Goal: Find contact information: Find contact information

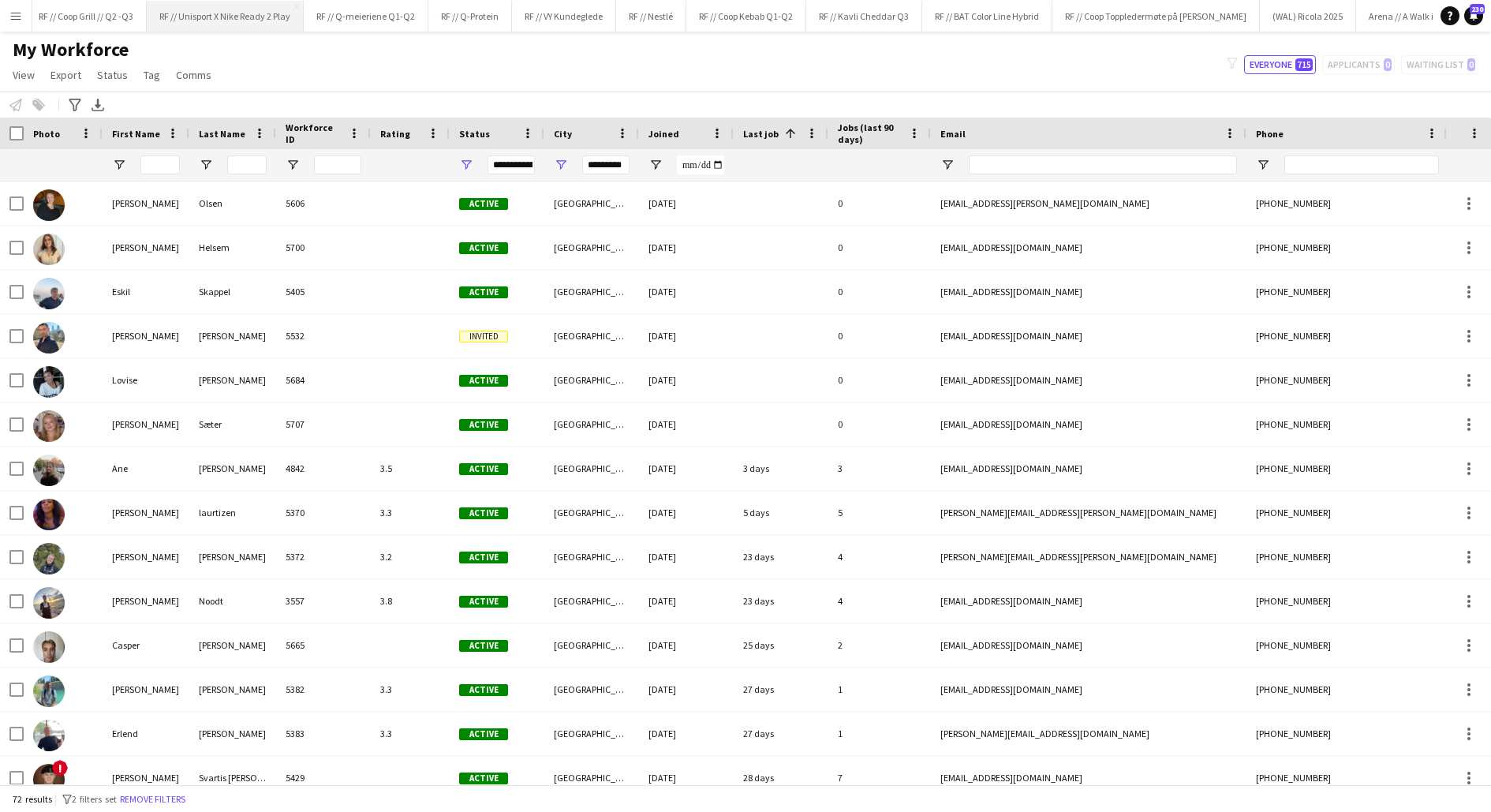
scroll to position [0, 1517]
click at [345, 11] on button "RF // Kavli Cheddar Q3 Close" at bounding box center [348, 16] width 116 height 30
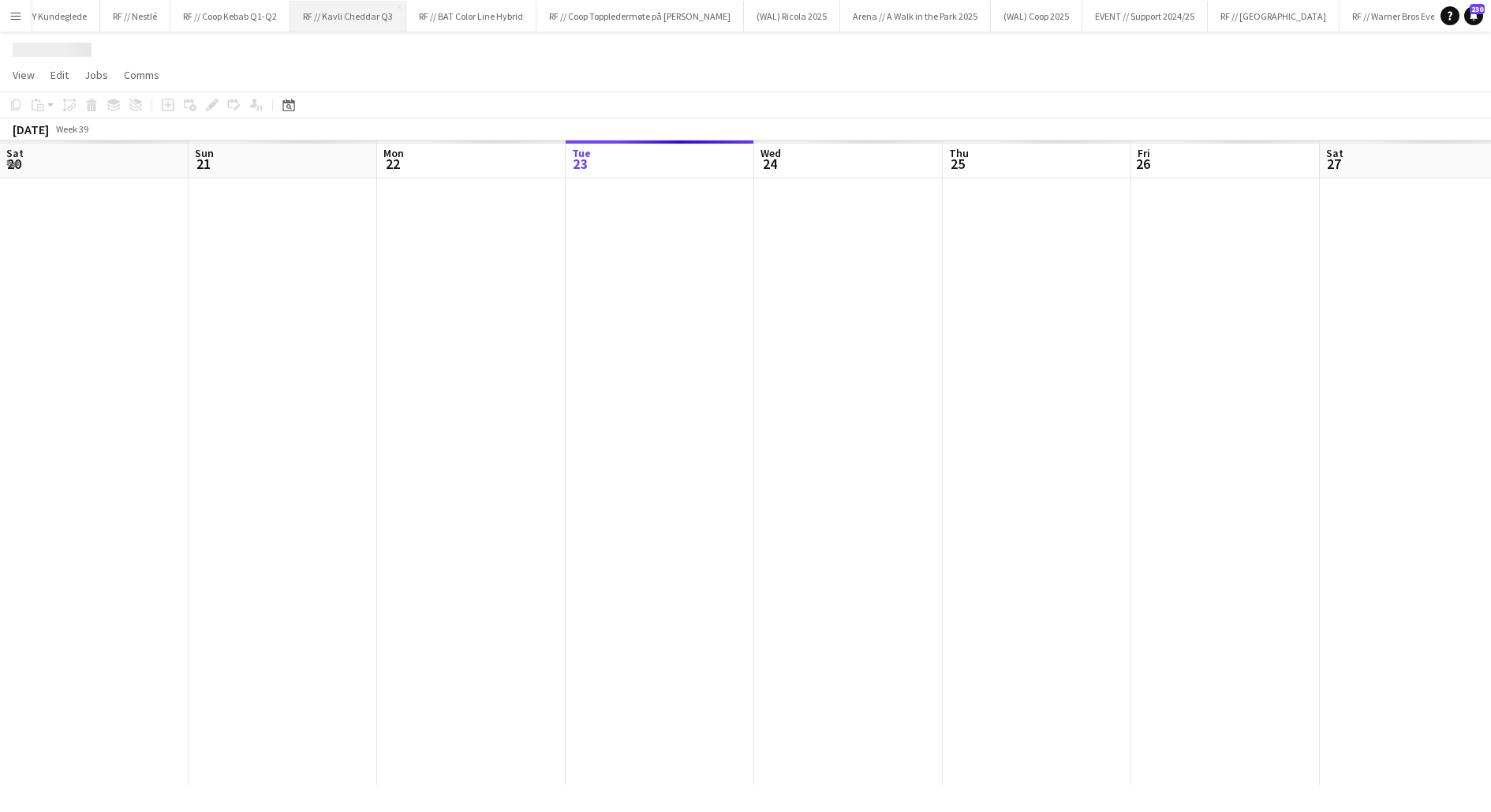
scroll to position [0, 377]
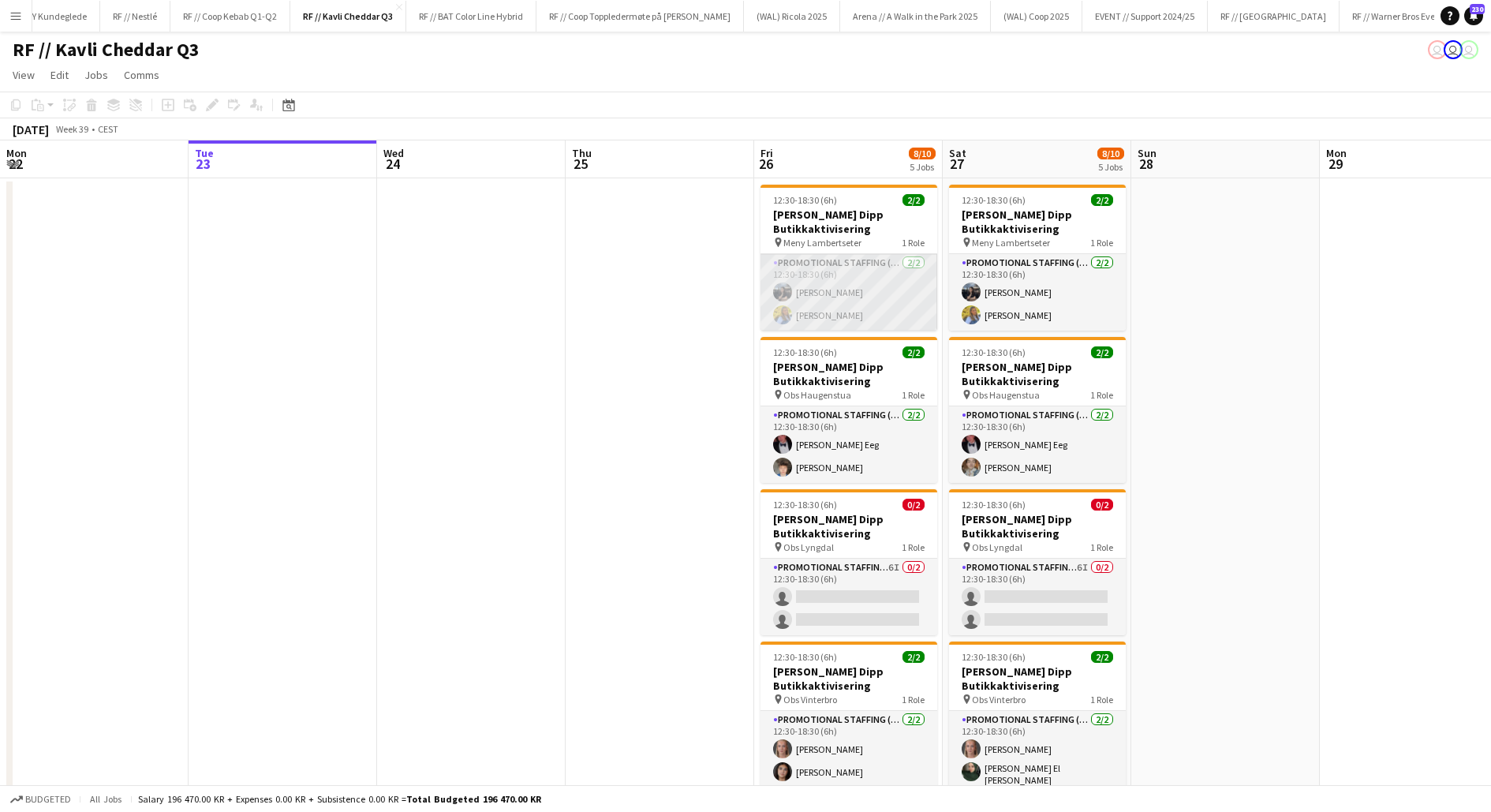
click at [823, 302] on app-card-role "Promotional Staffing (Promotional Staff) [DATE] 12:30-18:30 (6h) [PERSON_NAME] …" at bounding box center [849, 292] width 177 height 76
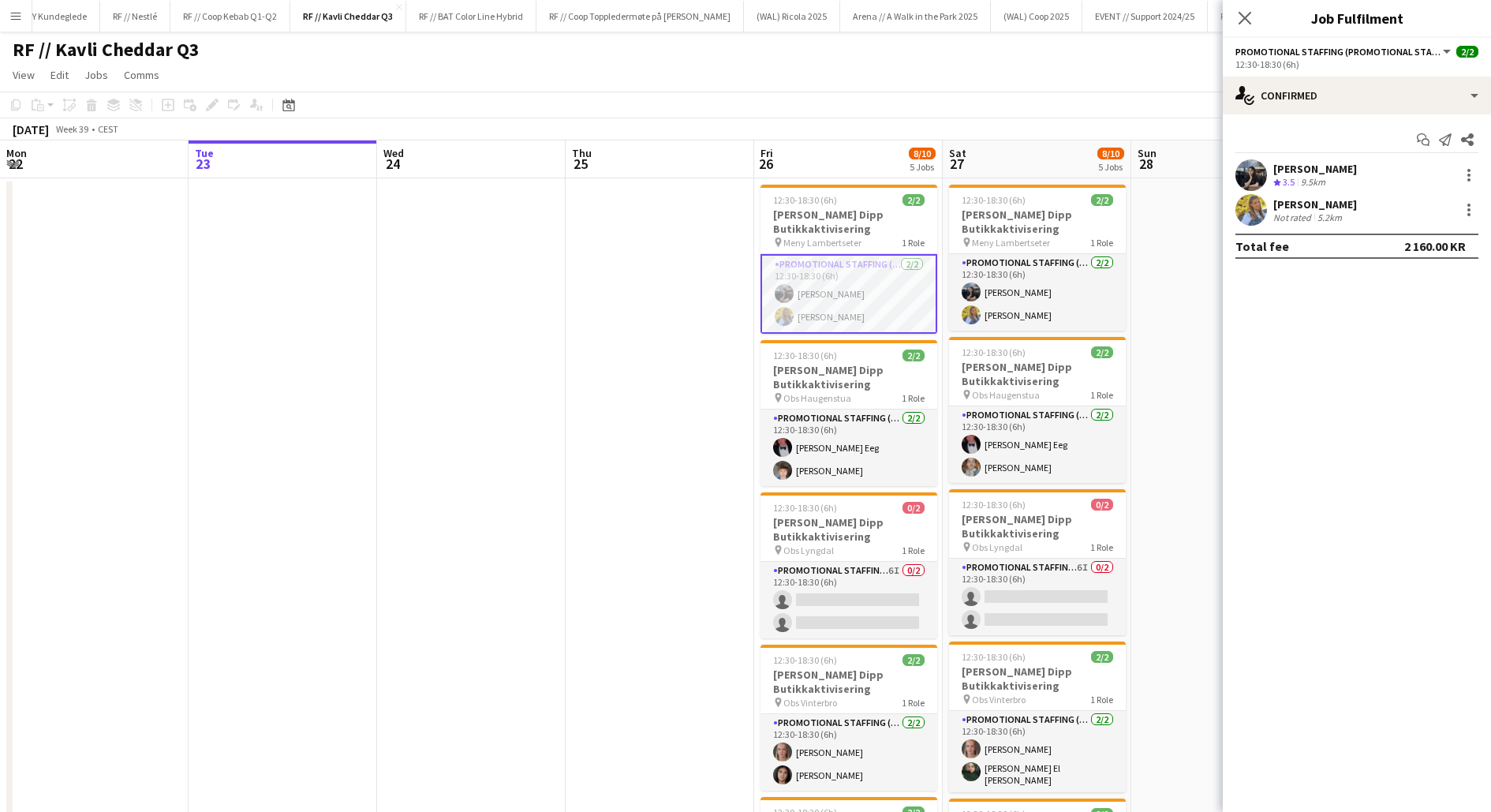
click at [1257, 165] on app-user-avatar at bounding box center [1251, 175] width 31 height 31
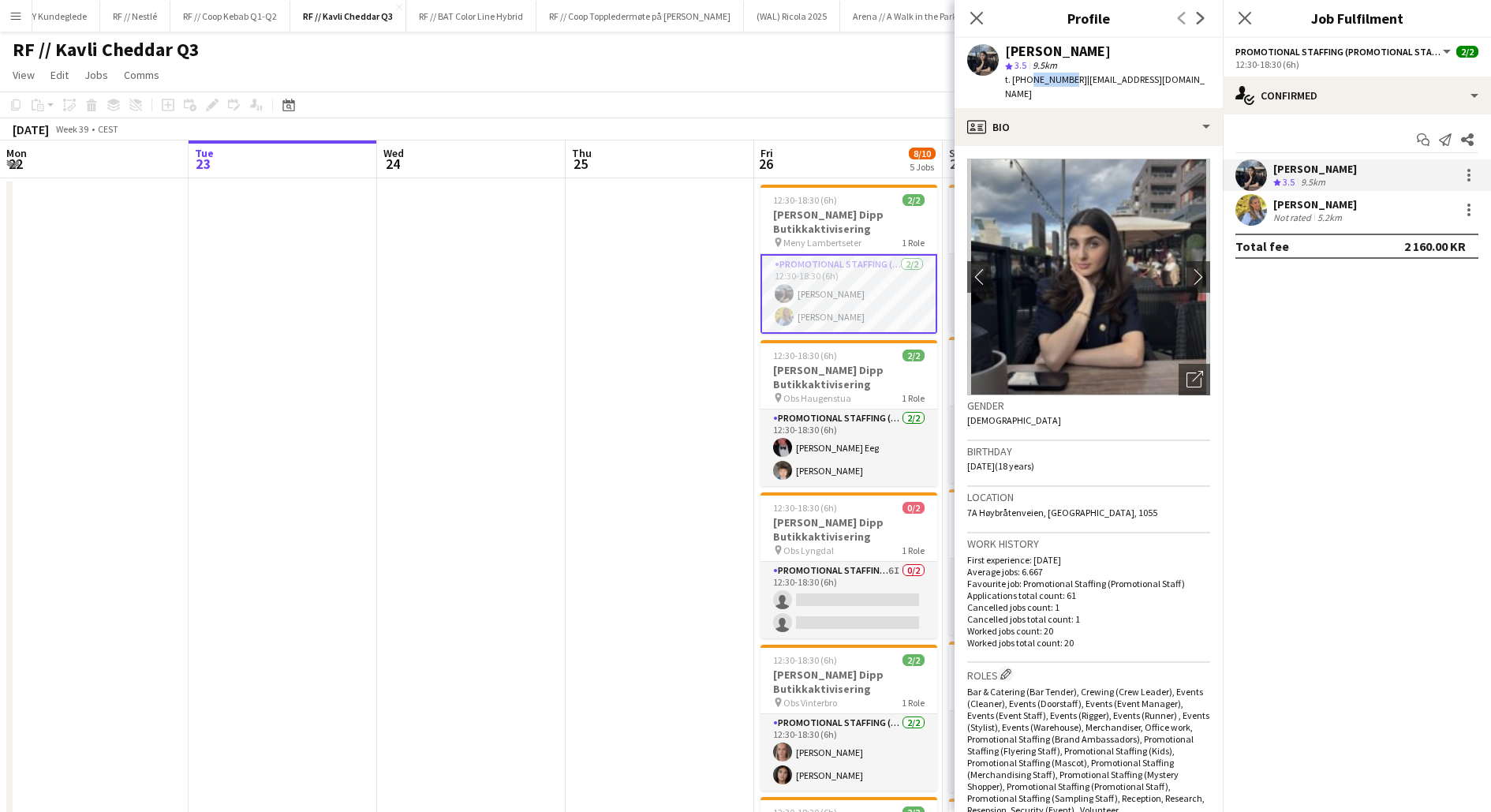
drag, startPoint x: 1064, startPoint y: 79, endPoint x: 1026, endPoint y: 79, distance: 38.0
click at [1026, 79] on span "t. [PHONE_NUMBER]" at bounding box center [1046, 79] width 82 height 12
copy span "40089266"
click at [1262, 207] on app-user-avatar at bounding box center [1251, 209] width 31 height 31
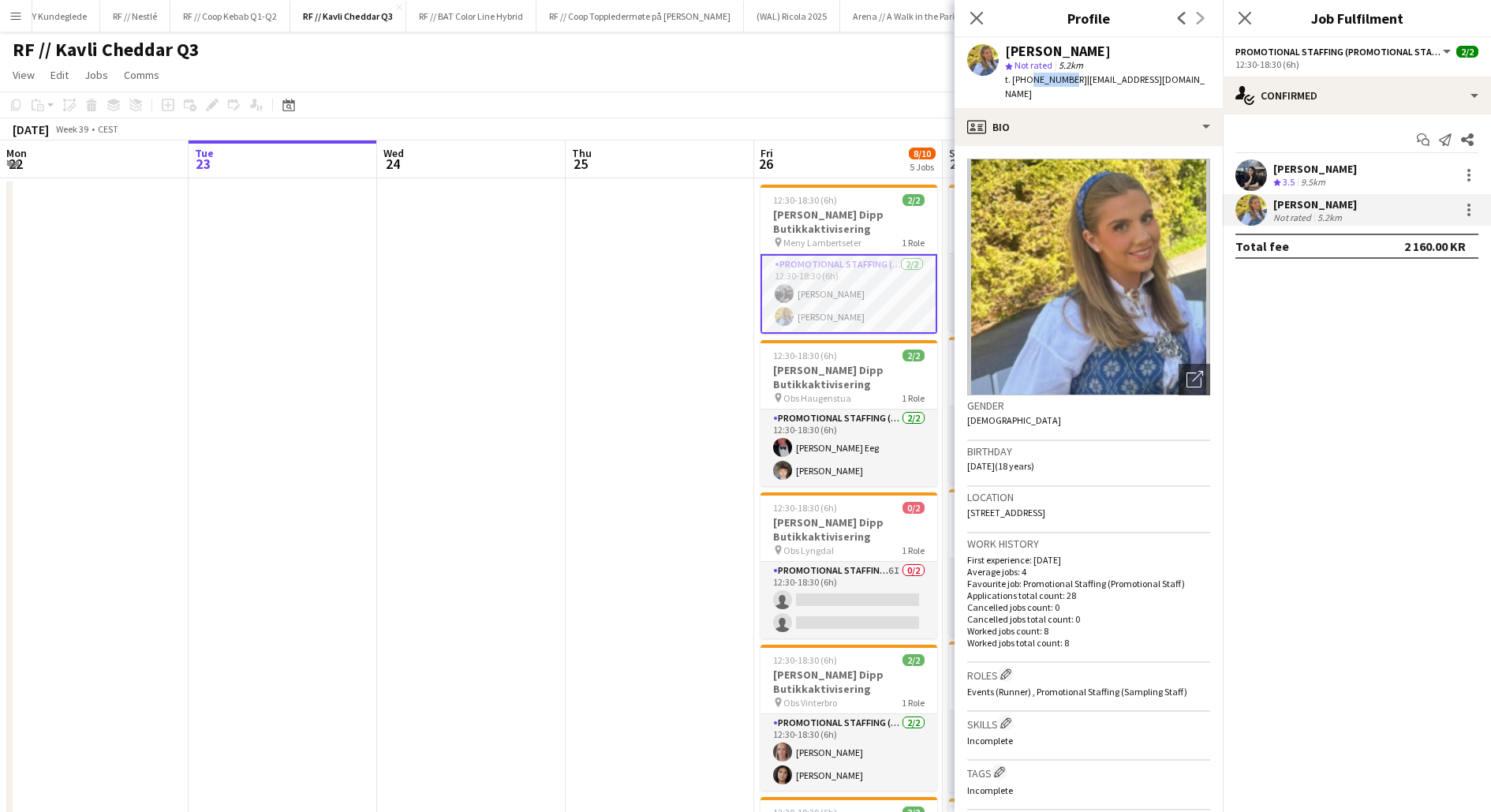
drag, startPoint x: 1063, startPoint y: 81, endPoint x: 1026, endPoint y: 77, distance: 37.2
click at [1026, 77] on span "t. [PHONE_NUMBER]" at bounding box center [1046, 79] width 82 height 12
copy span "40067421"
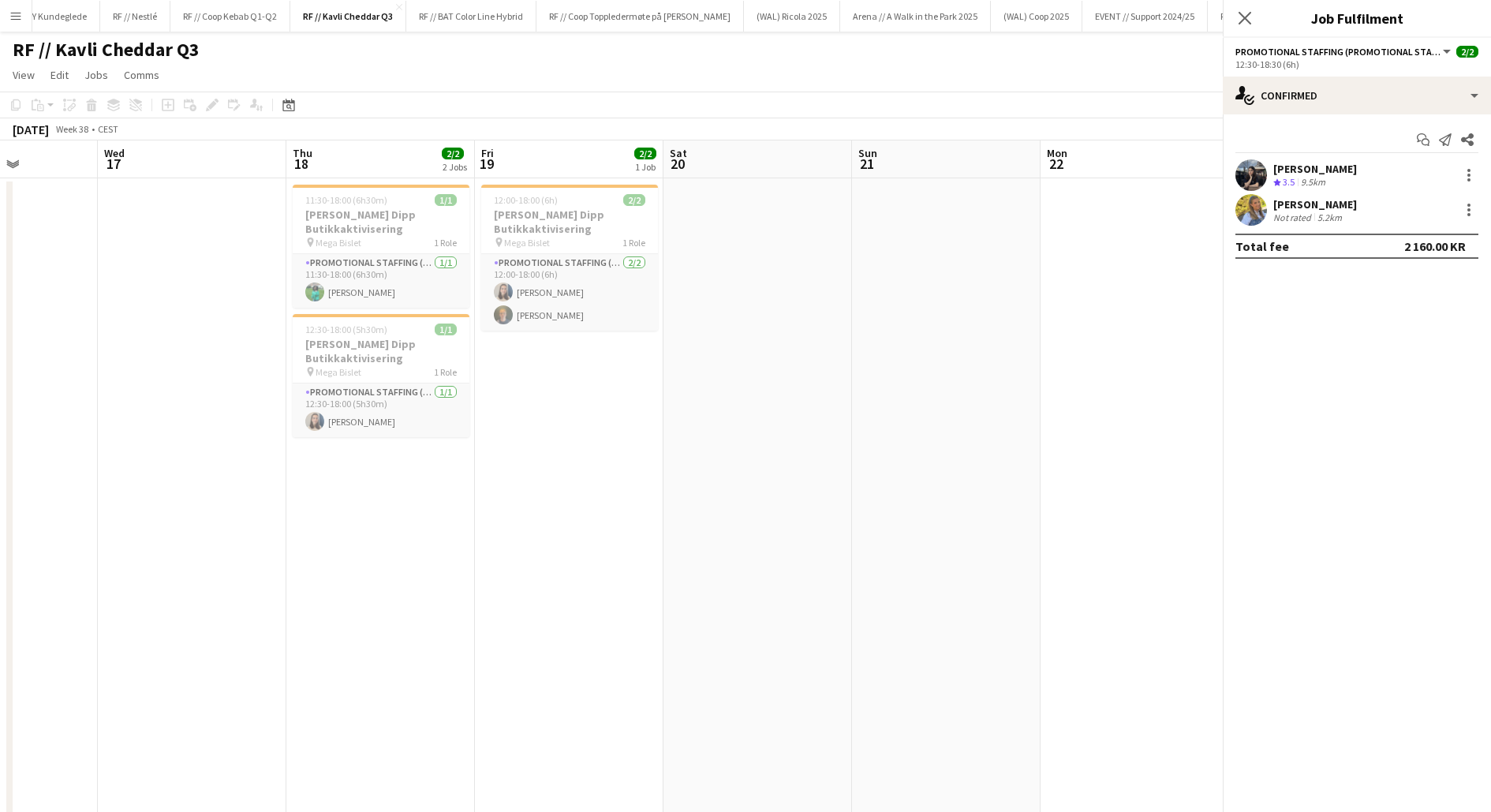
scroll to position [0, 465]
click at [588, 400] on app-date-cell "12:00-18:00 (6h) 2/2 Kavli Cheddar Dipp Butikkaktivisering pin Mega Bislet 1 Ro…" at bounding box center [571, 578] width 189 height 799
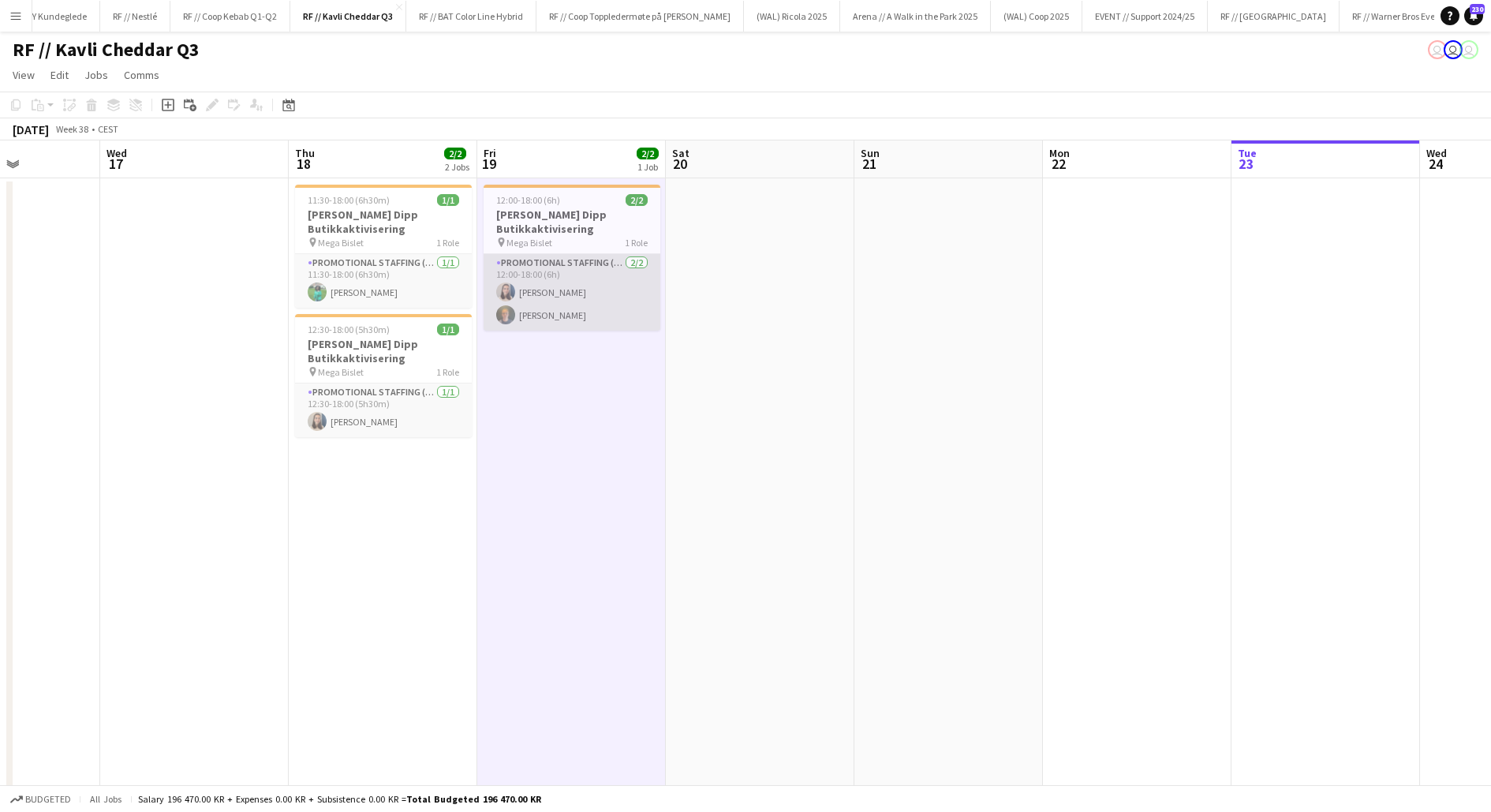
click at [538, 298] on app-card-role "Promotional Staffing (Promotional Staff) [DATE] 12:00-18:00 (6h) Saga [PERSON_N…" at bounding box center [572, 292] width 177 height 76
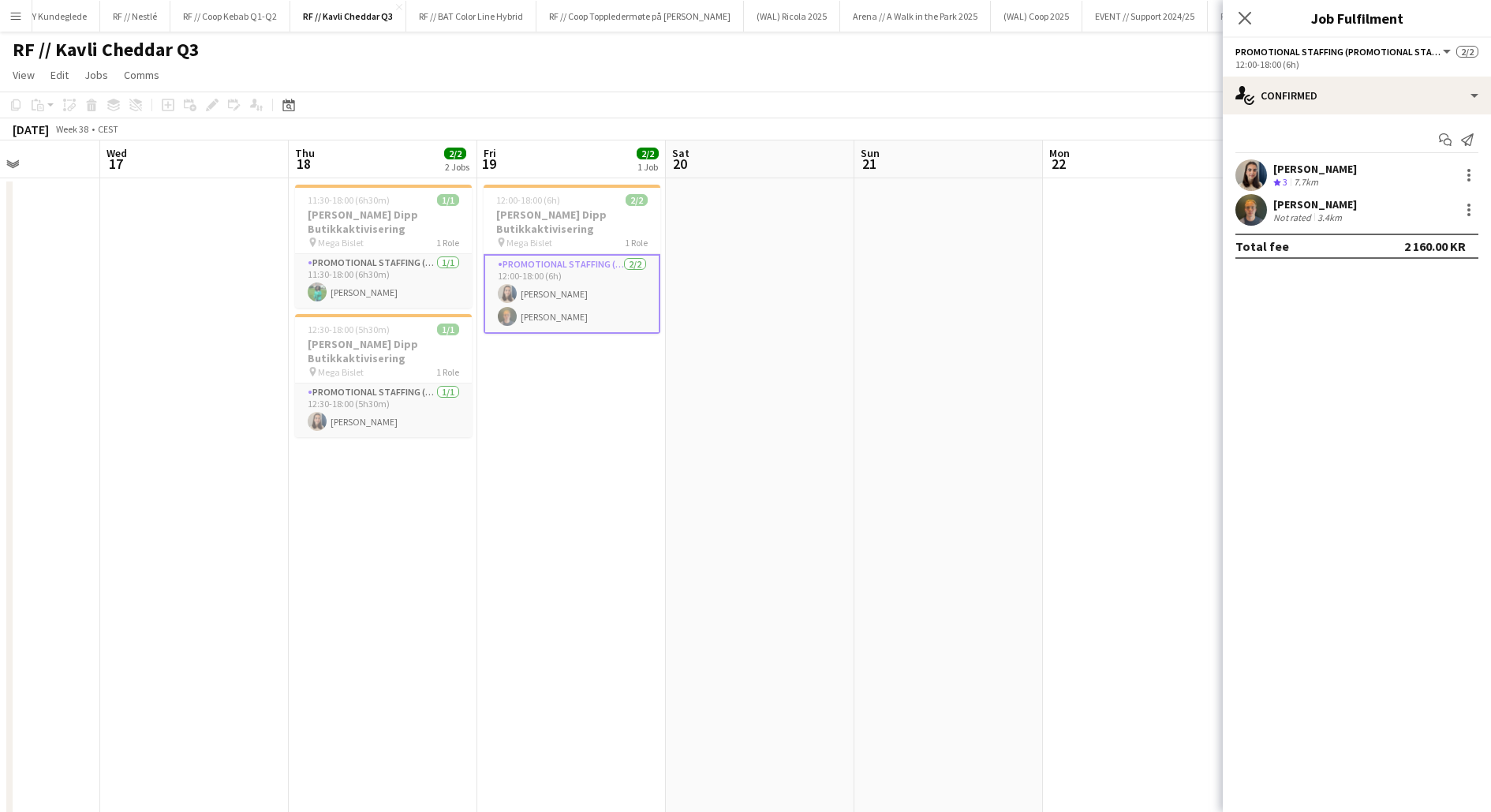
click at [1249, 176] on app-user-avatar at bounding box center [1251, 175] width 31 height 31
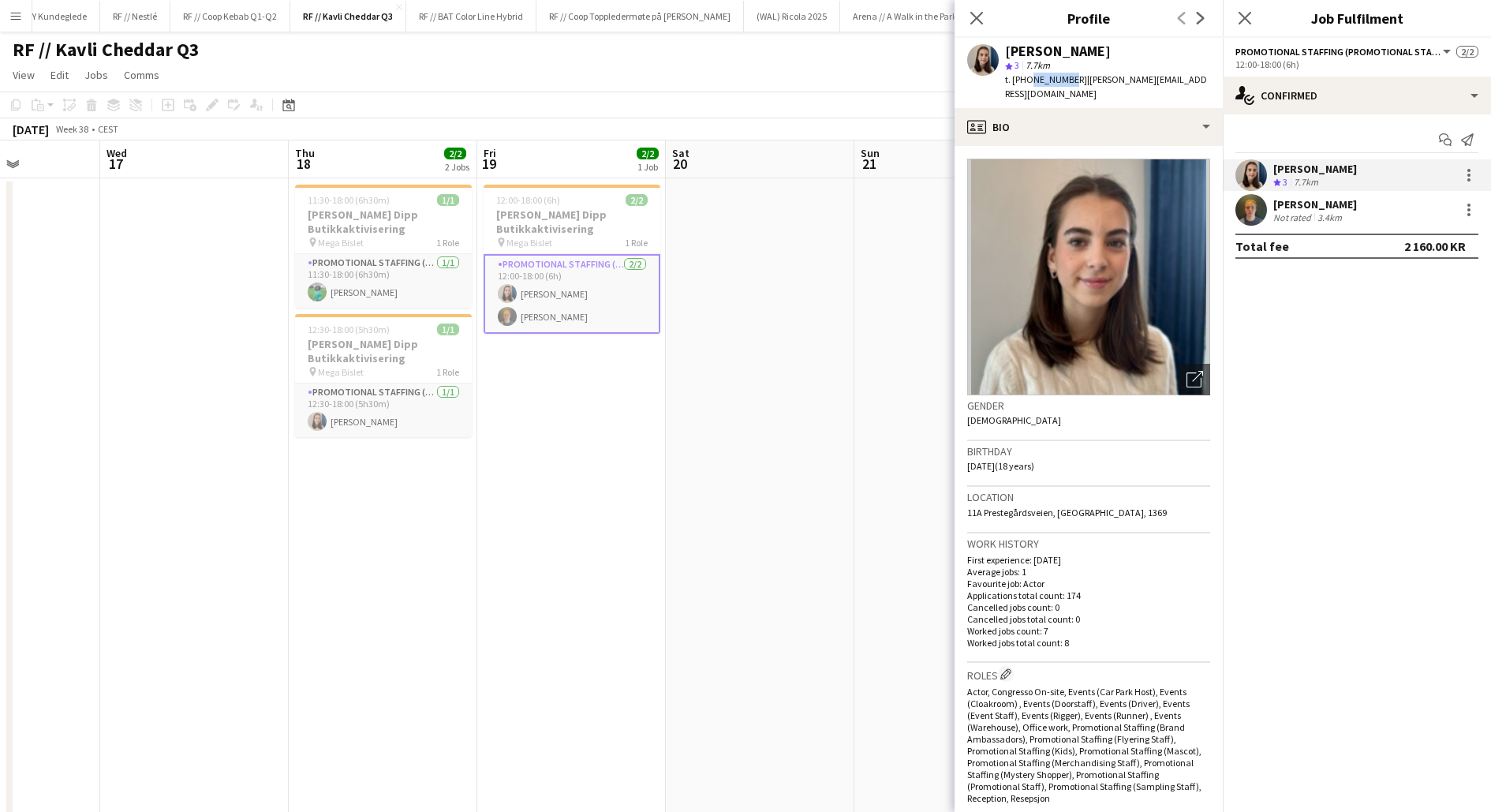
drag, startPoint x: 1064, startPoint y: 79, endPoint x: 1026, endPoint y: 78, distance: 38.0
click at [1026, 78] on span "t. [PHONE_NUMBER]" at bounding box center [1046, 79] width 82 height 12
copy span "92146707"
click at [717, 446] on app-date-cell at bounding box center [760, 578] width 189 height 799
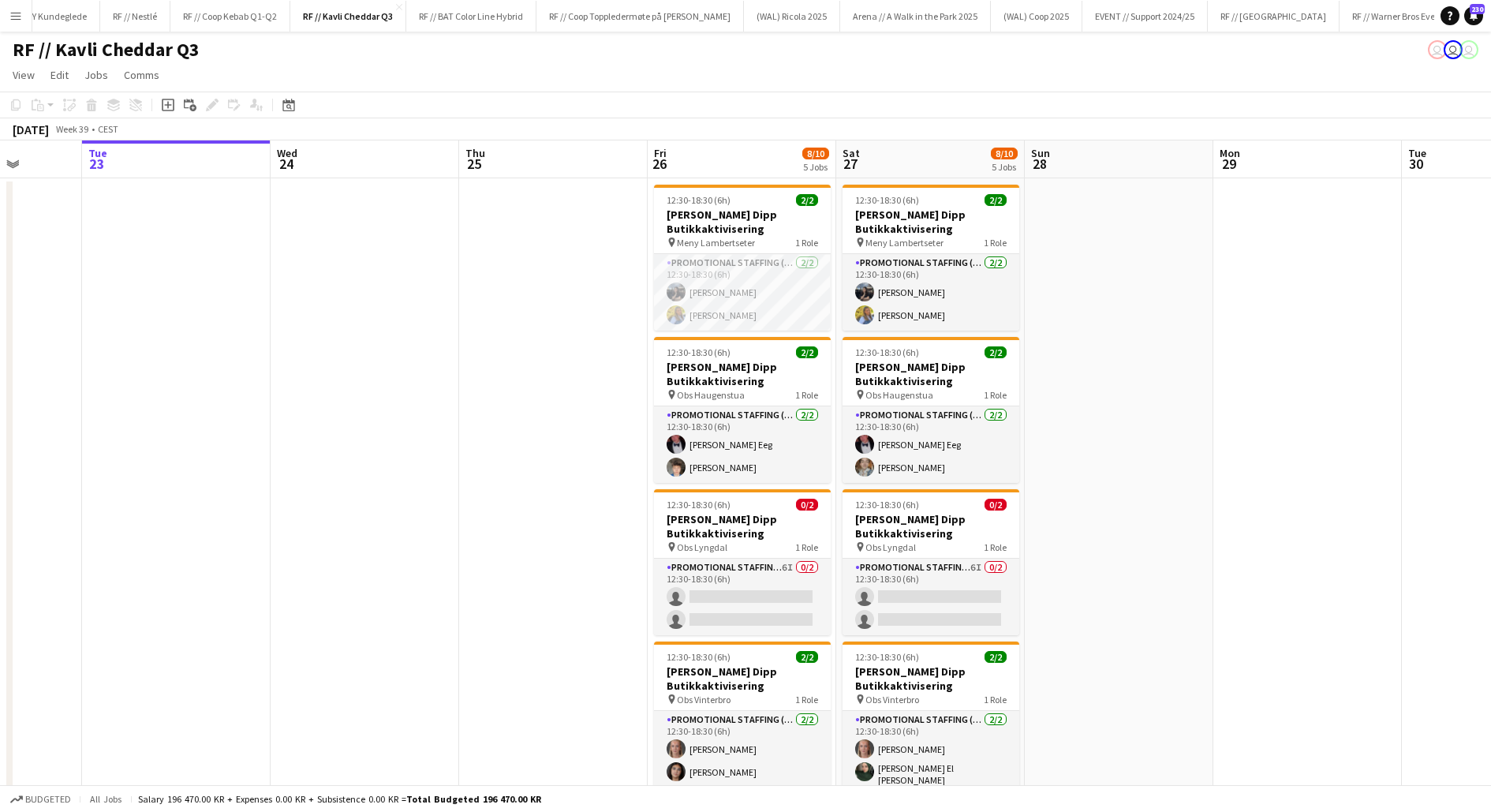
scroll to position [0, 477]
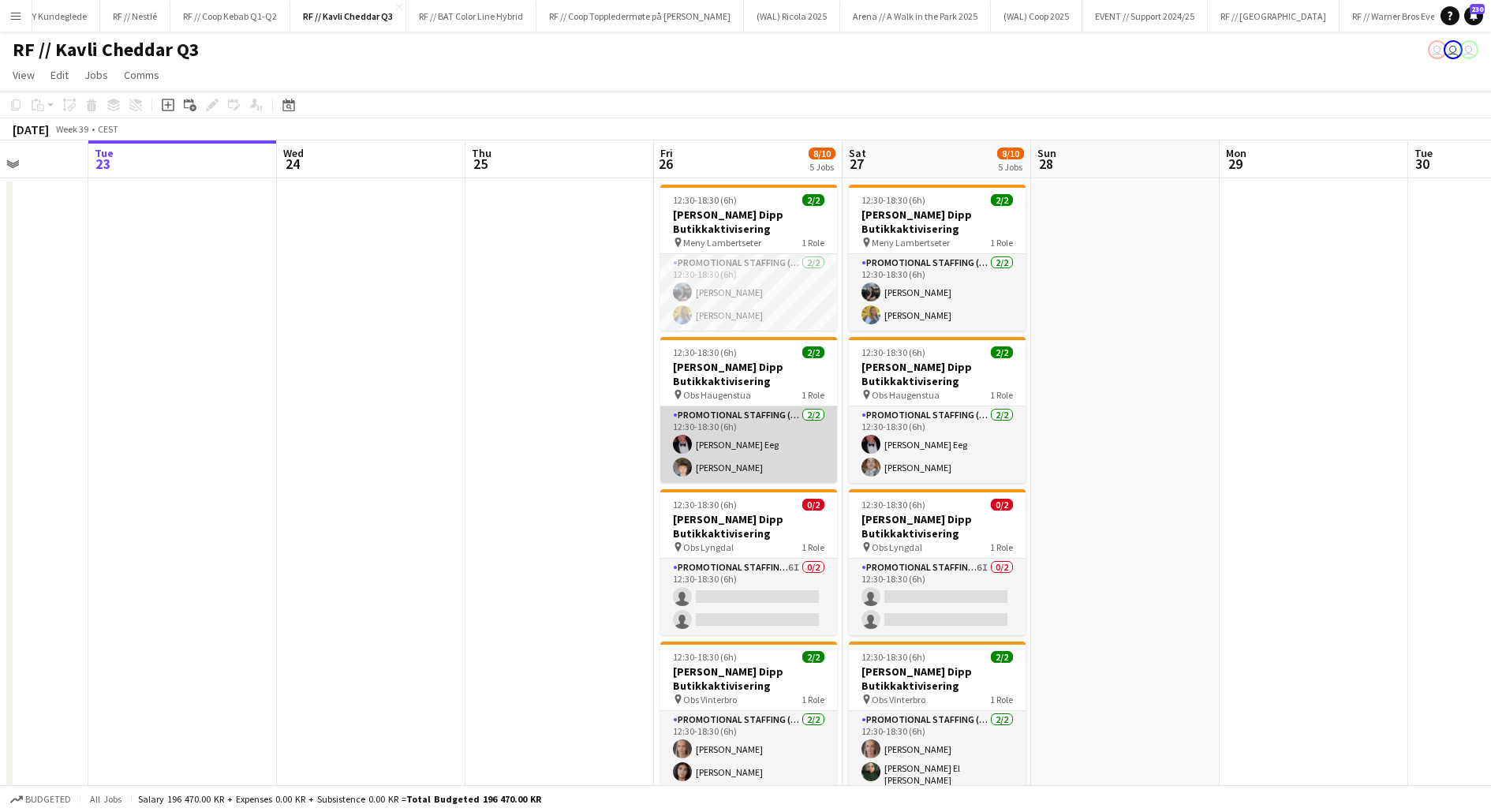
click at [722, 447] on app-card-role "Promotional Staffing (Promotional Staff) [DATE] 12:30-18:30 (6h) [PERSON_NAME] …" at bounding box center [749, 444] width 177 height 76
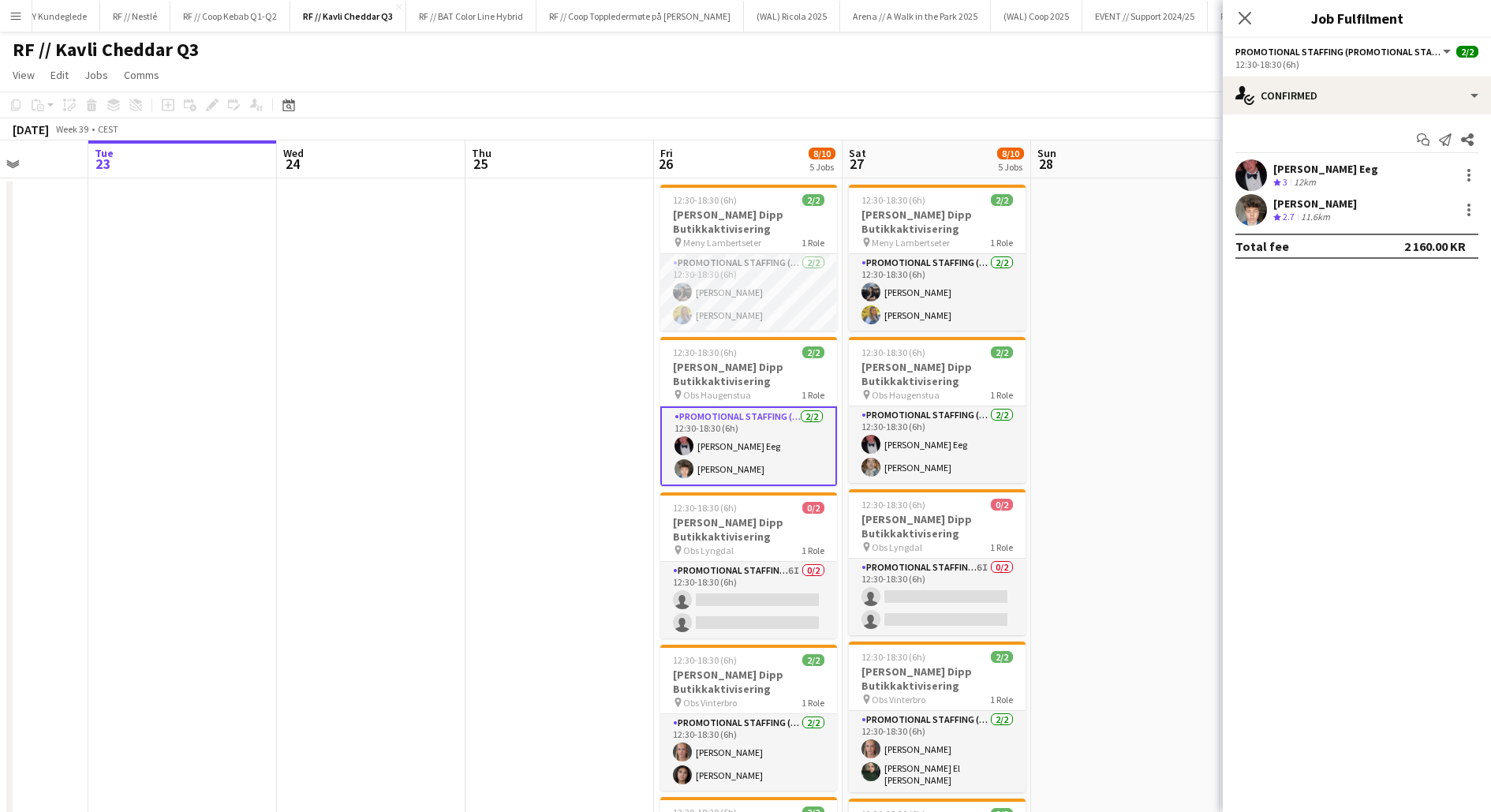
click at [1274, 165] on div "[PERSON_NAME] Eeg" at bounding box center [1326, 169] width 105 height 14
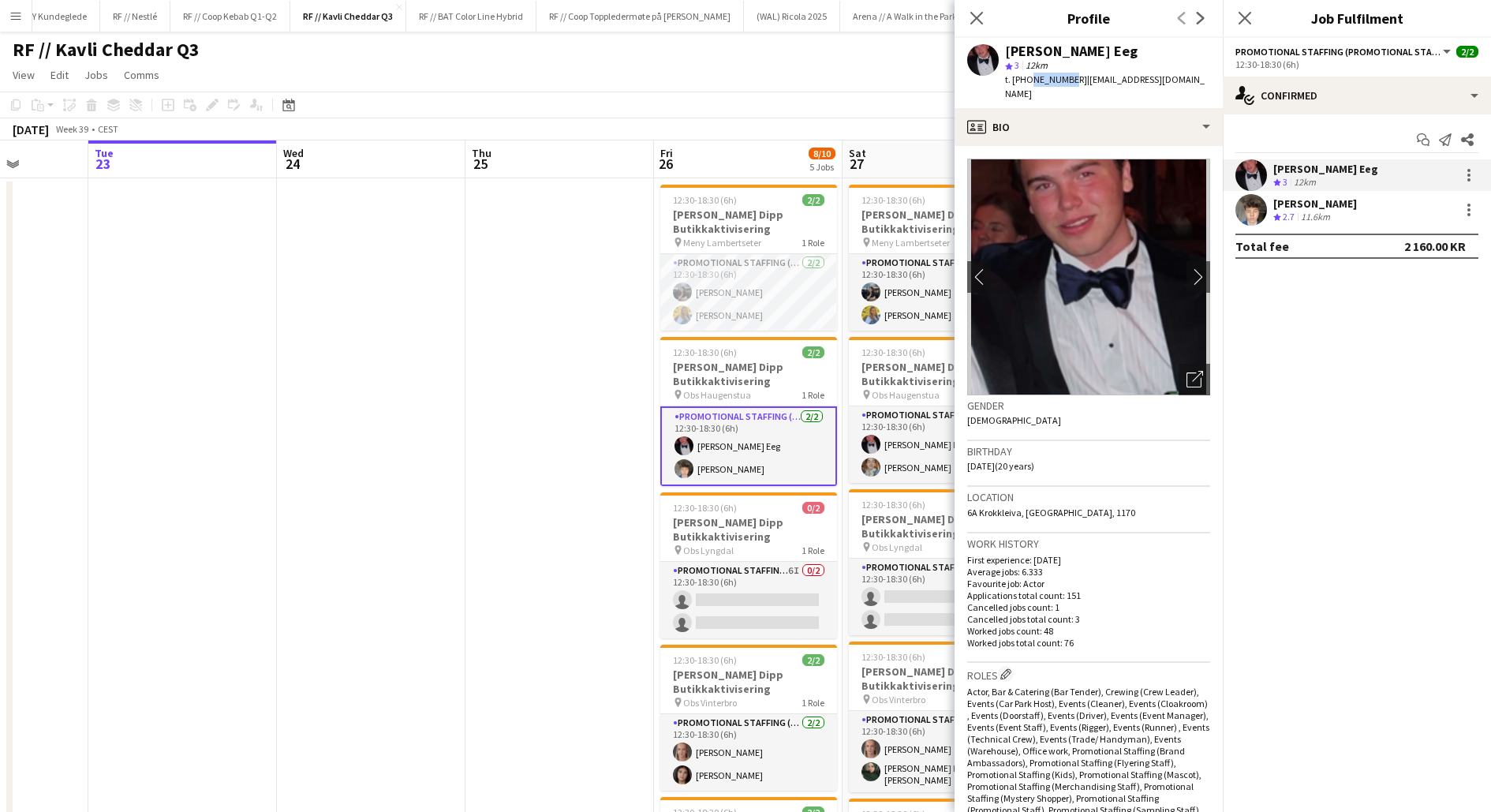
drag, startPoint x: 1065, startPoint y: 79, endPoint x: 1028, endPoint y: 79, distance: 37.0
click at [1028, 79] on span "t. [PHONE_NUMBER]" at bounding box center [1046, 79] width 82 height 12
copy span "94893014"
click at [1255, 203] on app-user-avatar at bounding box center [1251, 209] width 31 height 31
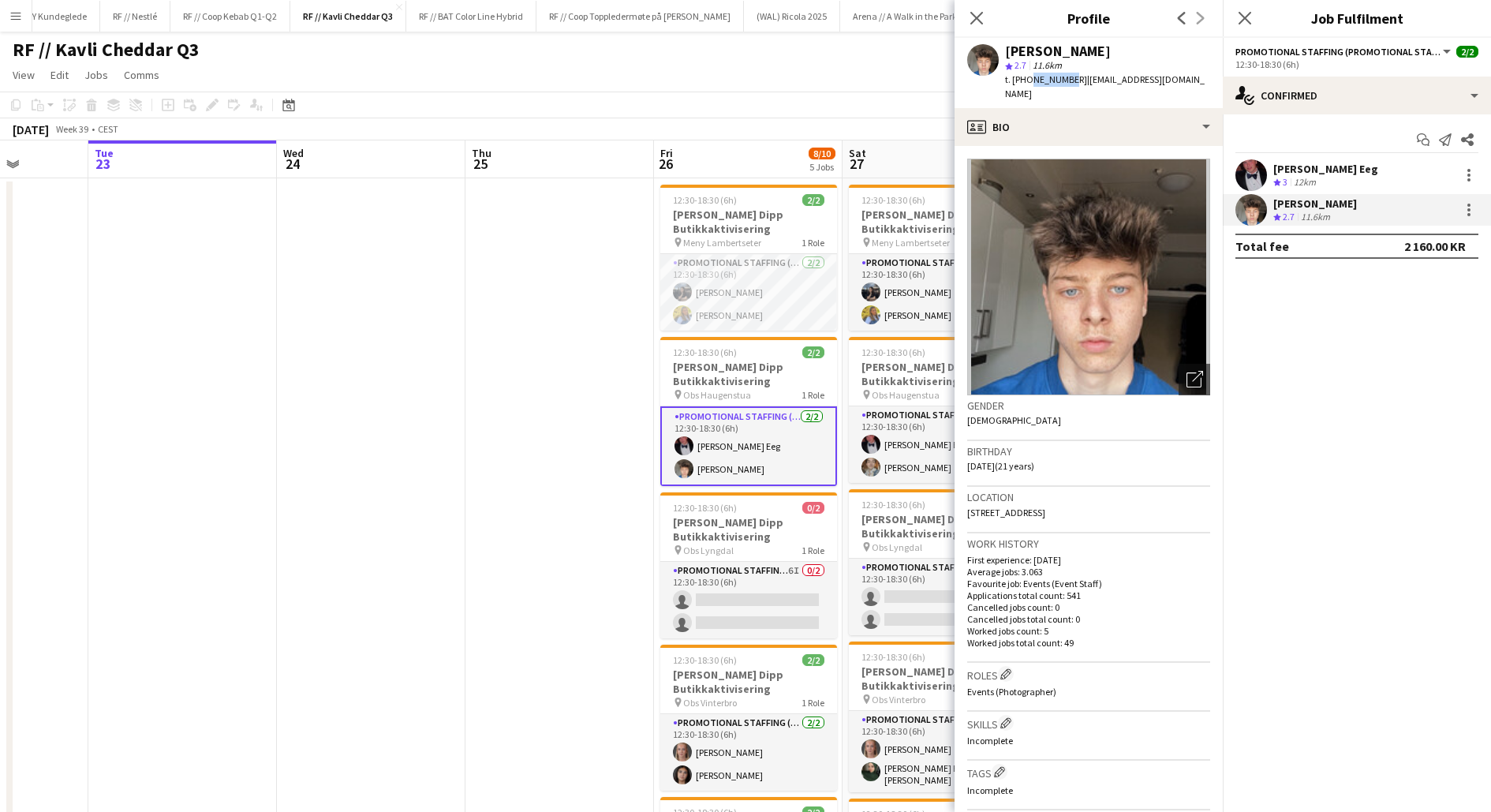
drag, startPoint x: 1064, startPoint y: 79, endPoint x: 1026, endPoint y: 79, distance: 38.0
click at [1026, 79] on span "t. [PHONE_NUMBER]" at bounding box center [1046, 79] width 82 height 12
copy span "92316469"
click at [976, 21] on icon "Close pop-in" at bounding box center [976, 18] width 15 height 15
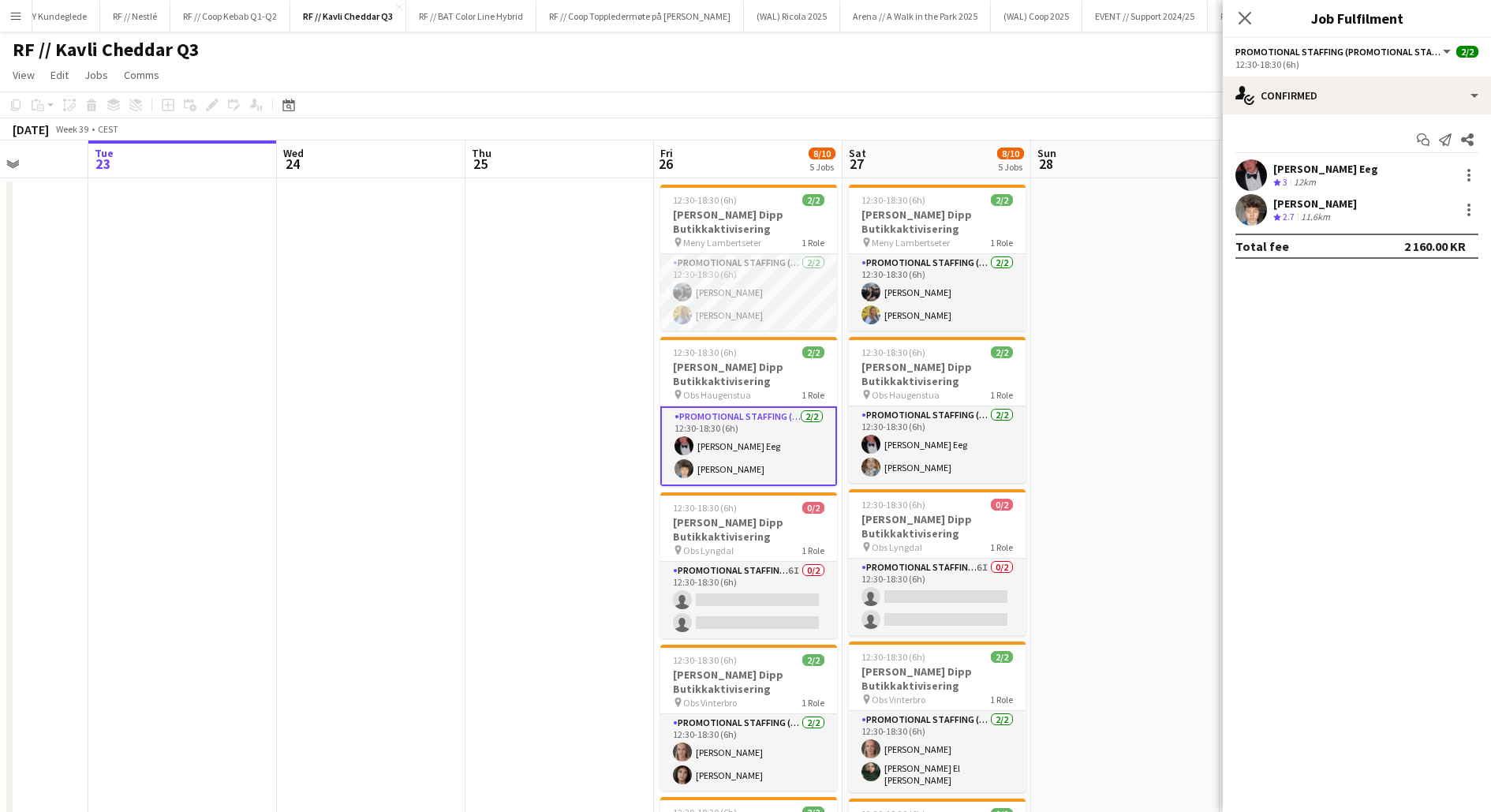
click at [589, 488] on app-date-cell at bounding box center [559, 578] width 189 height 799
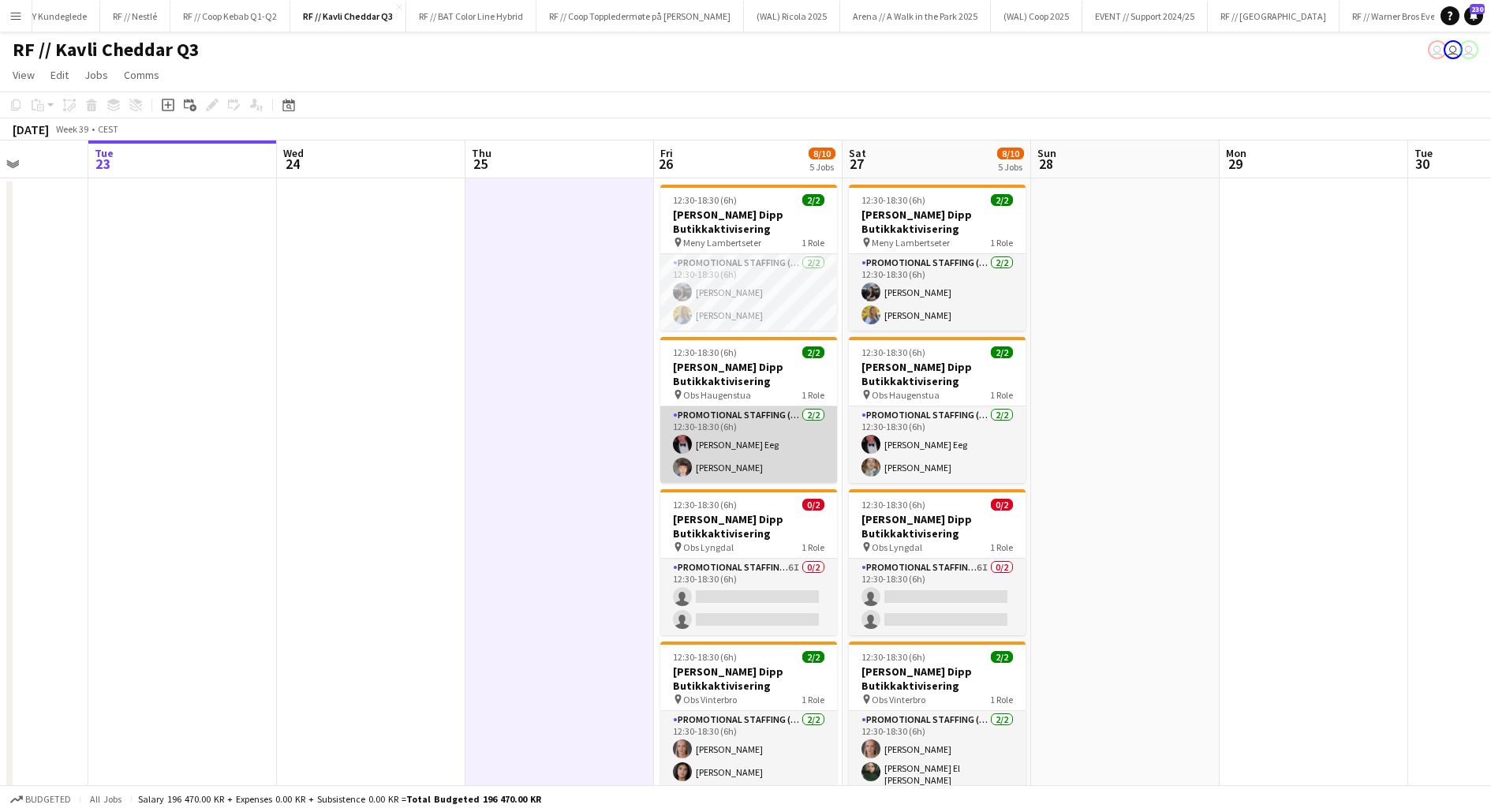
click at [701, 438] on app-card-role "Promotional Staffing (Promotional Staff) [DATE] 12:30-18:30 (6h) [PERSON_NAME] …" at bounding box center [749, 444] width 177 height 76
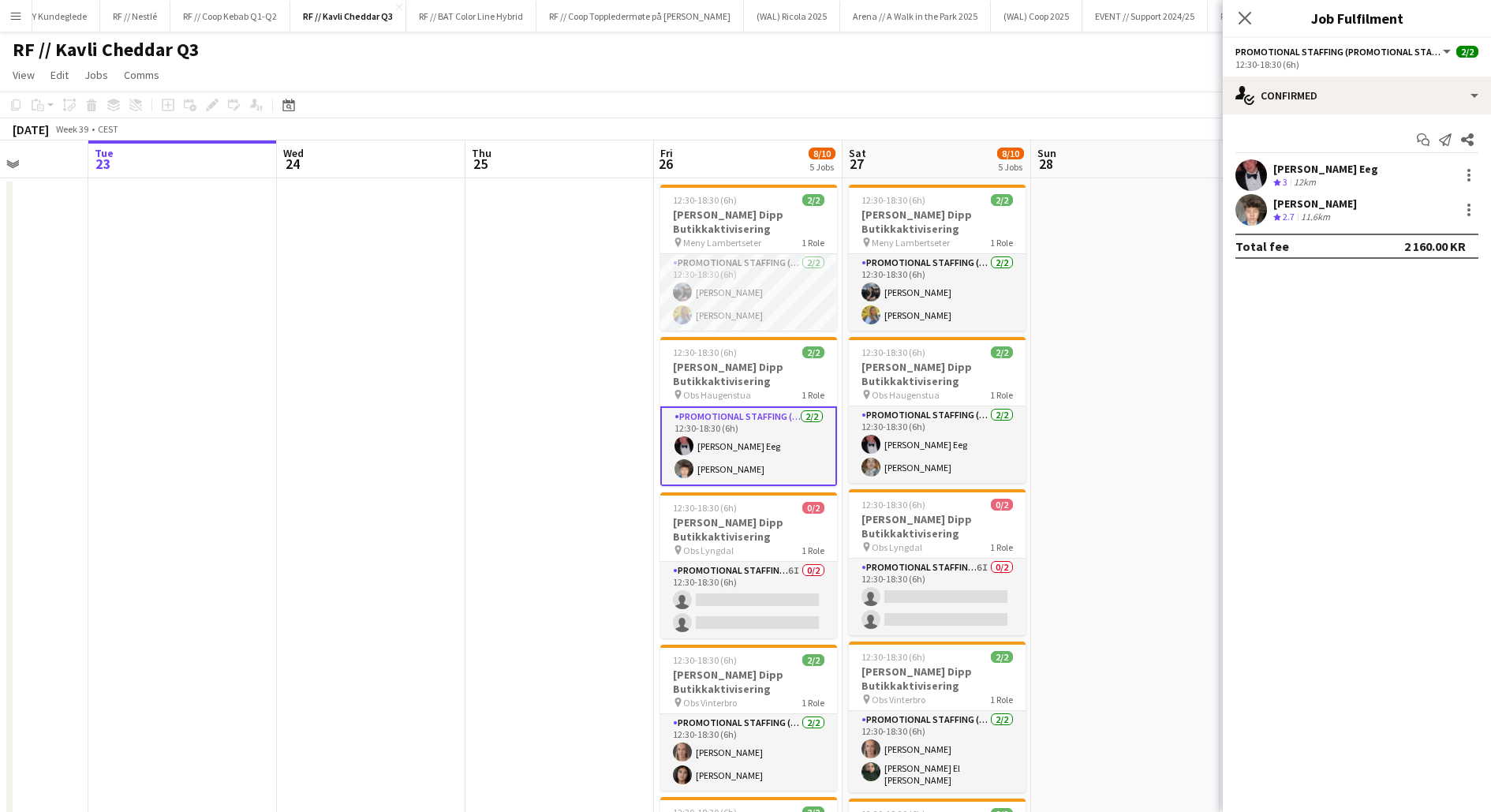
click at [1274, 170] on div "[PERSON_NAME] Eeg" at bounding box center [1326, 169] width 105 height 14
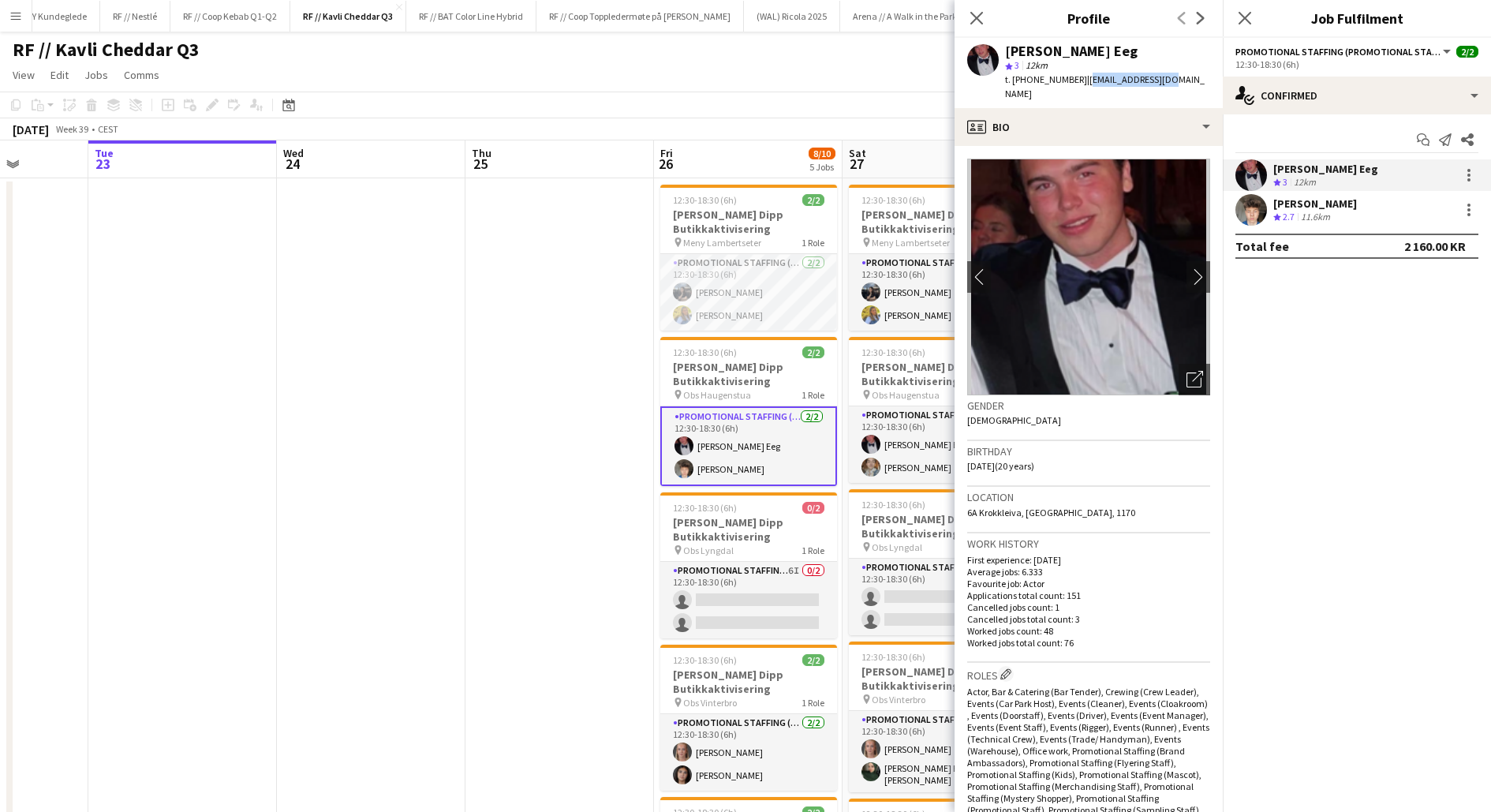
drag, startPoint x: 1149, startPoint y: 84, endPoint x: 1071, endPoint y: 80, distance: 78.1
click at [1071, 80] on span "| [EMAIL_ADDRESS][DOMAIN_NAME]" at bounding box center [1105, 86] width 200 height 26
copy span "[EMAIL_ADDRESS][DOMAIN_NAME]"
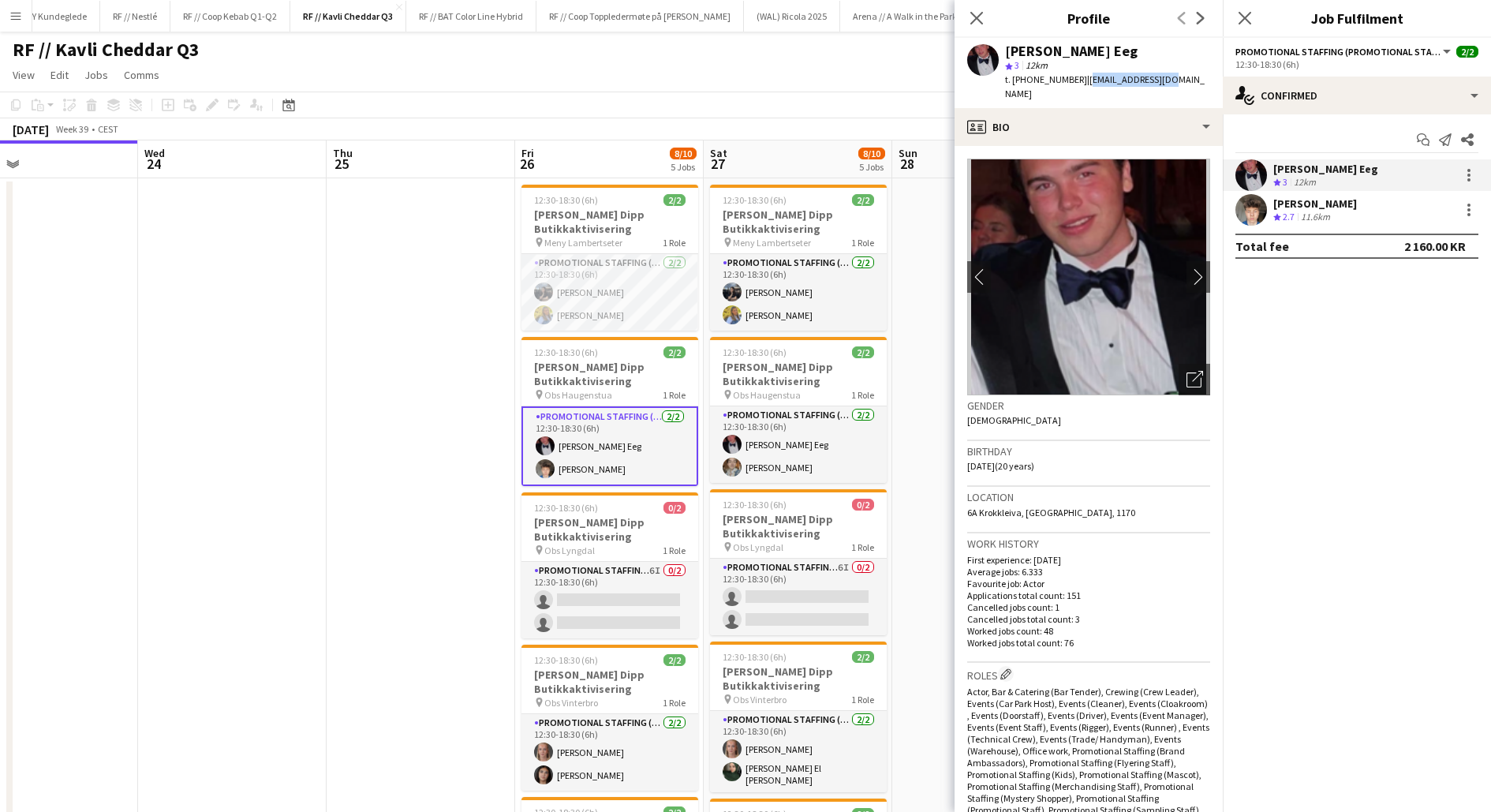
scroll to position [0, 619]
click at [1152, 80] on div "[PERSON_NAME] Eeg star 3 12km t. [PHONE_NUMBER] | [EMAIL_ADDRESS][DOMAIN_NAME]" at bounding box center [1089, 73] width 268 height 71
drag, startPoint x: 1156, startPoint y: 80, endPoint x: 1071, endPoint y: 80, distance: 85.0
click at [1071, 80] on div "[PERSON_NAME] Eeg star 3 12km t. [PHONE_NUMBER] | [EMAIL_ADDRESS][DOMAIN_NAME]" at bounding box center [1089, 73] width 268 height 71
copy span "[EMAIL_ADDRESS][DOMAIN_NAME]"
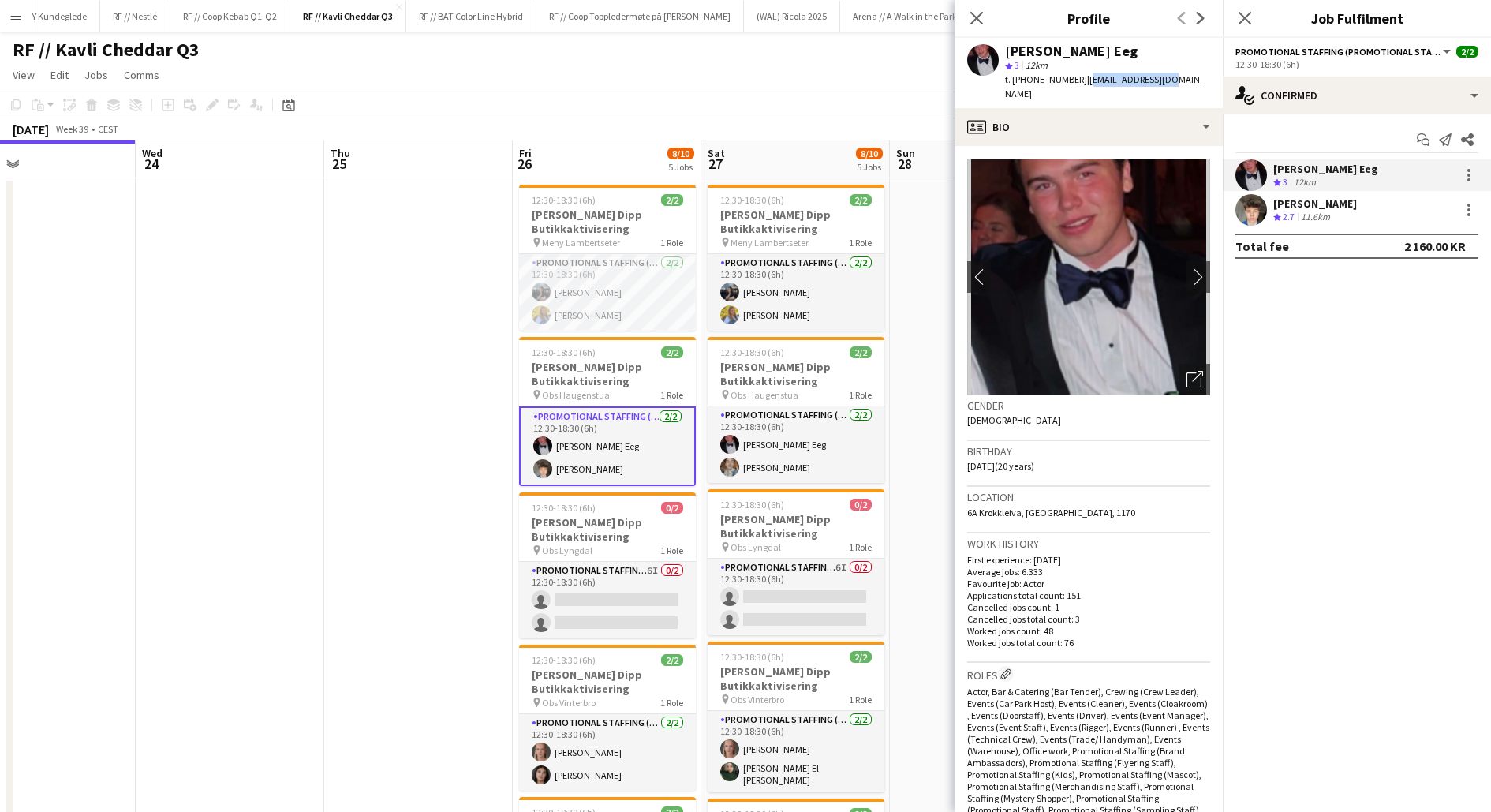
click at [1261, 210] on app-user-avatar at bounding box center [1251, 209] width 31 height 31
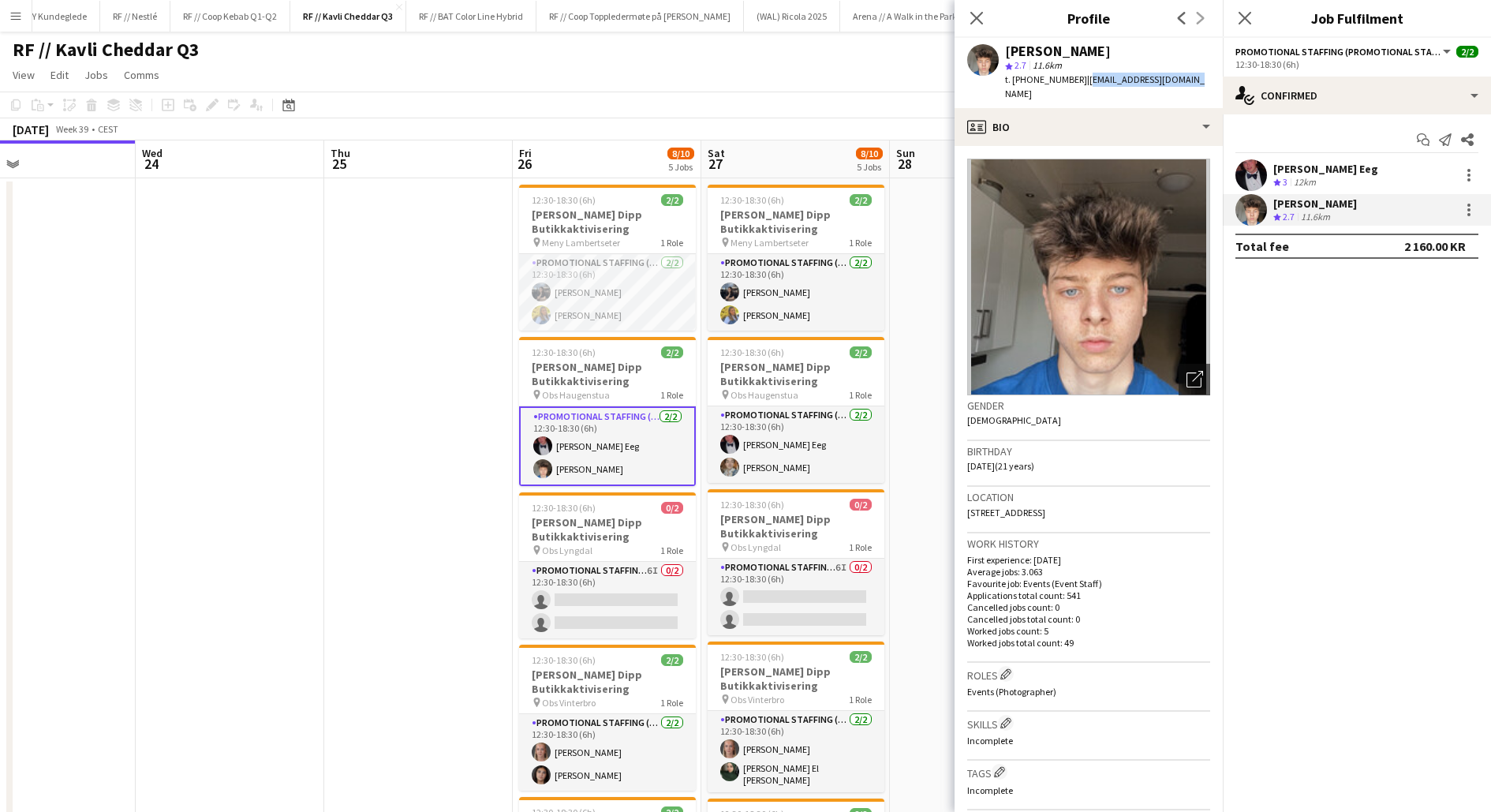
drag, startPoint x: 1182, startPoint y: 78, endPoint x: 1070, endPoint y: 78, distance: 112.0
click at [1070, 78] on div "[PERSON_NAME] star 2.7 11.6km t. [PHONE_NUMBER] | [EMAIL_ADDRESS][DOMAIN_NAME]" at bounding box center [1089, 73] width 268 height 71
copy span "[EMAIL_ADDRESS][DOMAIN_NAME]"
click at [770, 456] on app-card-role "Promotional Staffing (Promotional Staff) [DATE] 12:30-18:30 (6h) [PERSON_NAME] …" at bounding box center [796, 444] width 177 height 76
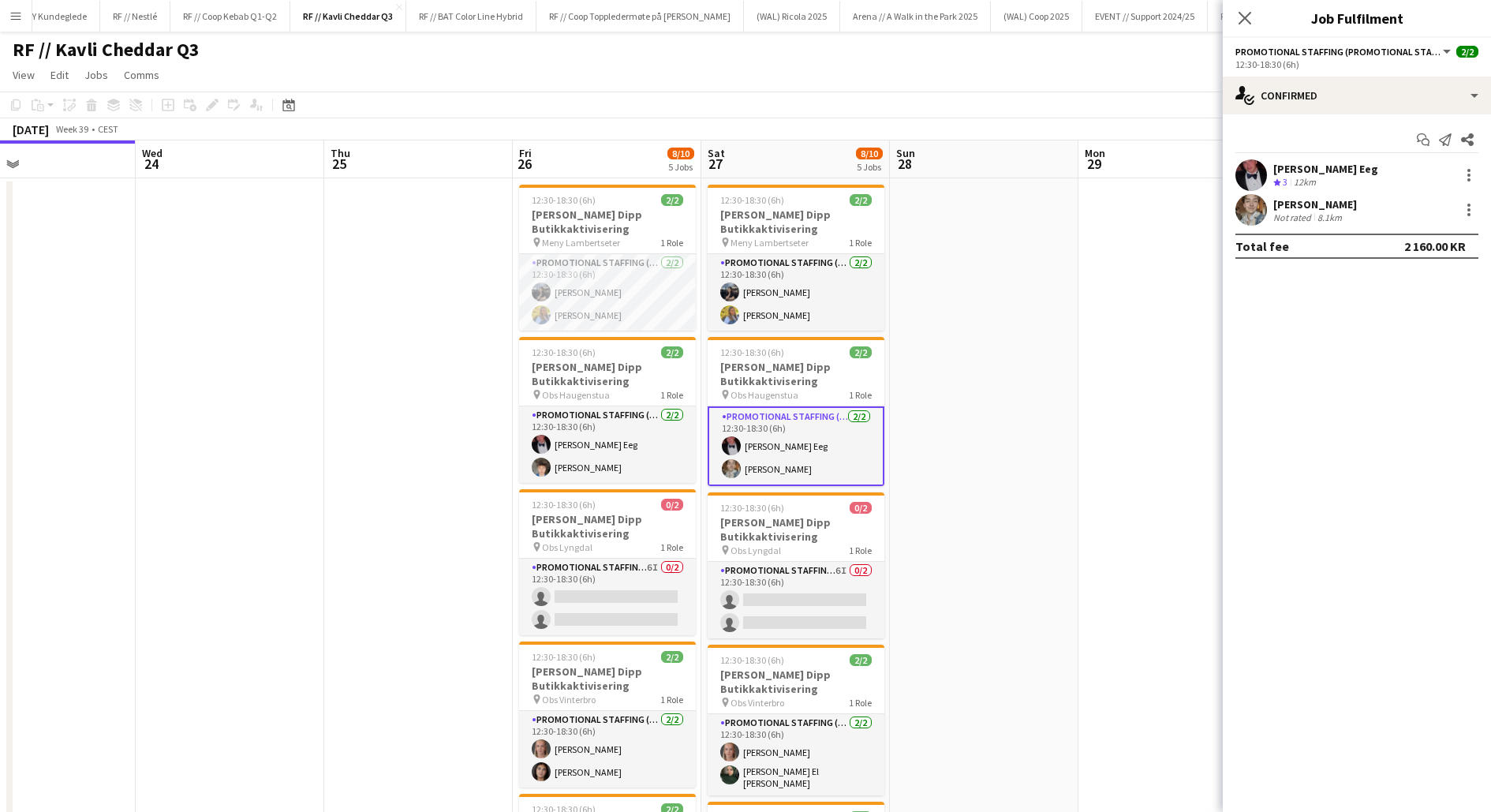
click at [1253, 205] on app-user-avatar at bounding box center [1251, 209] width 31 height 31
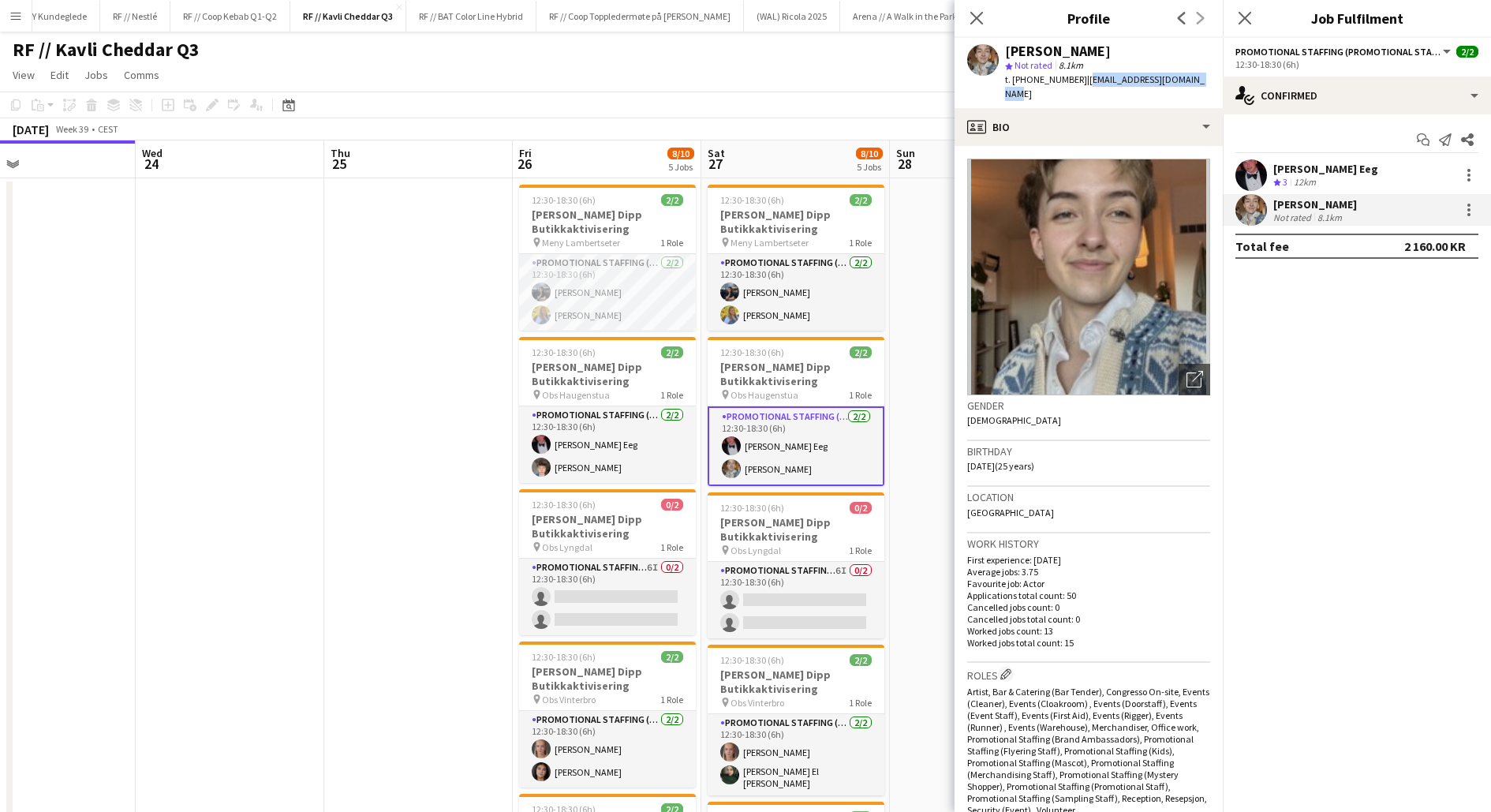
drag, startPoint x: 1181, startPoint y: 79, endPoint x: 1072, endPoint y: 78, distance: 109.0
click at [1072, 78] on span "| [EMAIL_ADDRESS][DOMAIN_NAME]" at bounding box center [1105, 86] width 200 height 26
copy span "[EMAIL_ADDRESS][DOMAIN_NAME]"
click at [550, 445] on app-card-role "Promotional Staffing (Promotional Staff) [DATE] 12:30-18:30 (6h) [PERSON_NAME] …" at bounding box center [607, 444] width 177 height 76
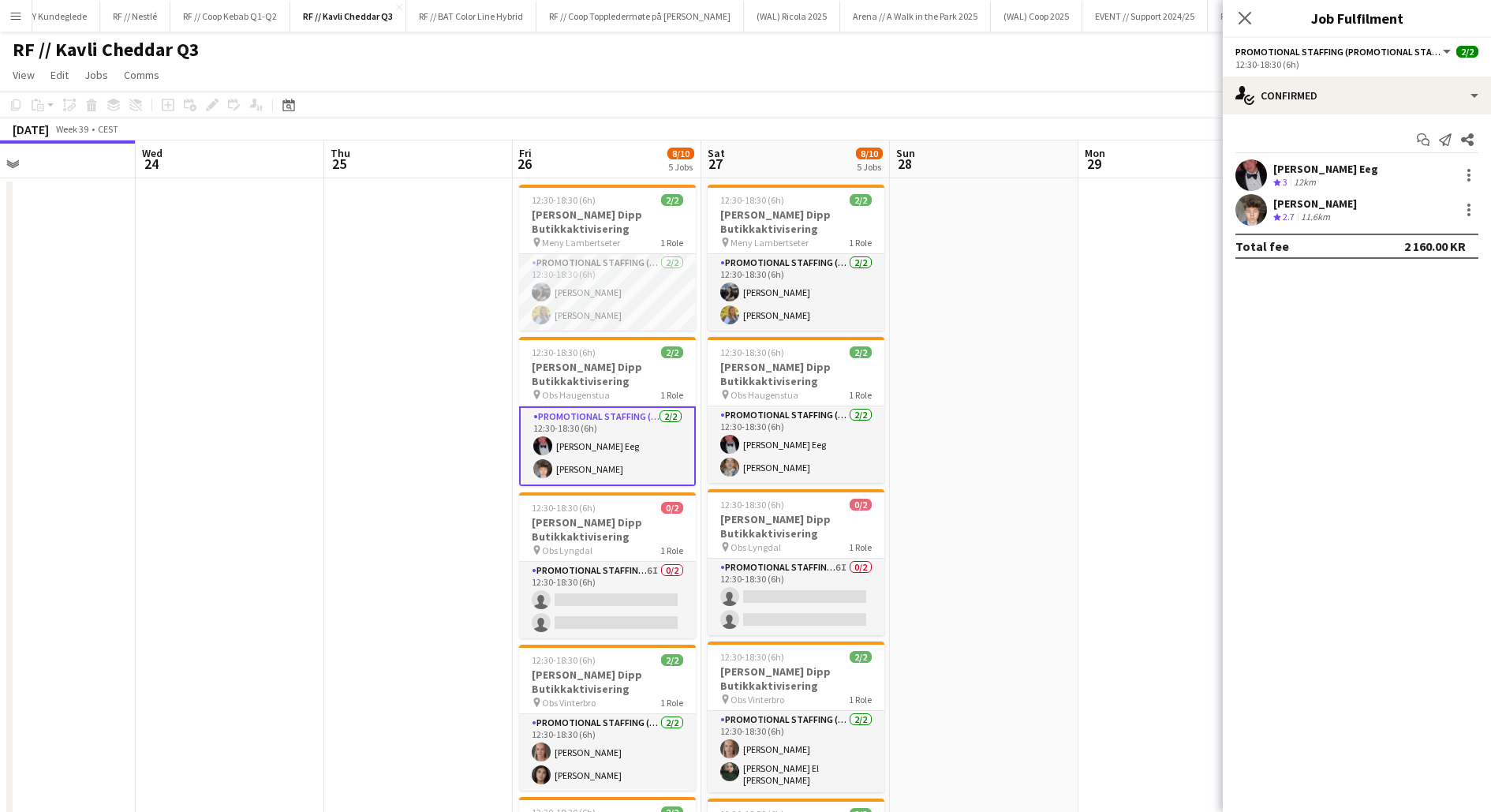
click at [1274, 164] on div "[PERSON_NAME] Eeg" at bounding box center [1326, 169] width 105 height 14
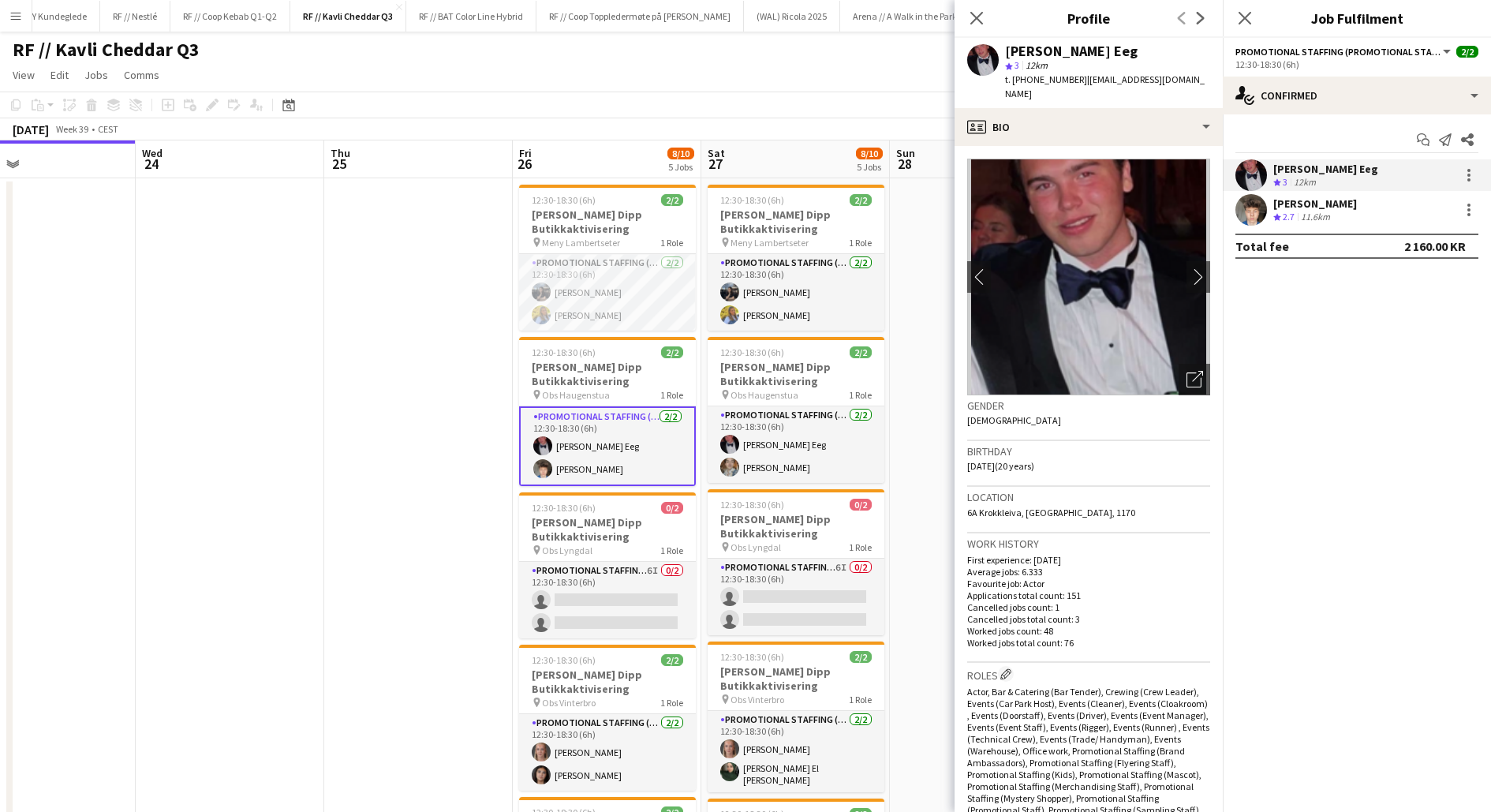
drag, startPoint x: 1159, startPoint y: 70, endPoint x: 1006, endPoint y: 47, distance: 154.7
click at [1005, 47] on div "[PERSON_NAME] Eeg star 3 12km t. [PHONE_NUMBER] | [EMAIL_ADDRESS][DOMAIN_NAME]" at bounding box center [1089, 73] width 268 height 71
drag, startPoint x: 1161, startPoint y: 86, endPoint x: 1003, endPoint y: 51, distance: 161.8
click at [1003, 51] on div "[PERSON_NAME] Eeg star 3 12km t. [PHONE_NUMBER] | [EMAIL_ADDRESS][DOMAIN_NAME]" at bounding box center [1089, 73] width 268 height 71
click at [1058, 78] on span "t. [PHONE_NUMBER]" at bounding box center [1046, 79] width 82 height 12
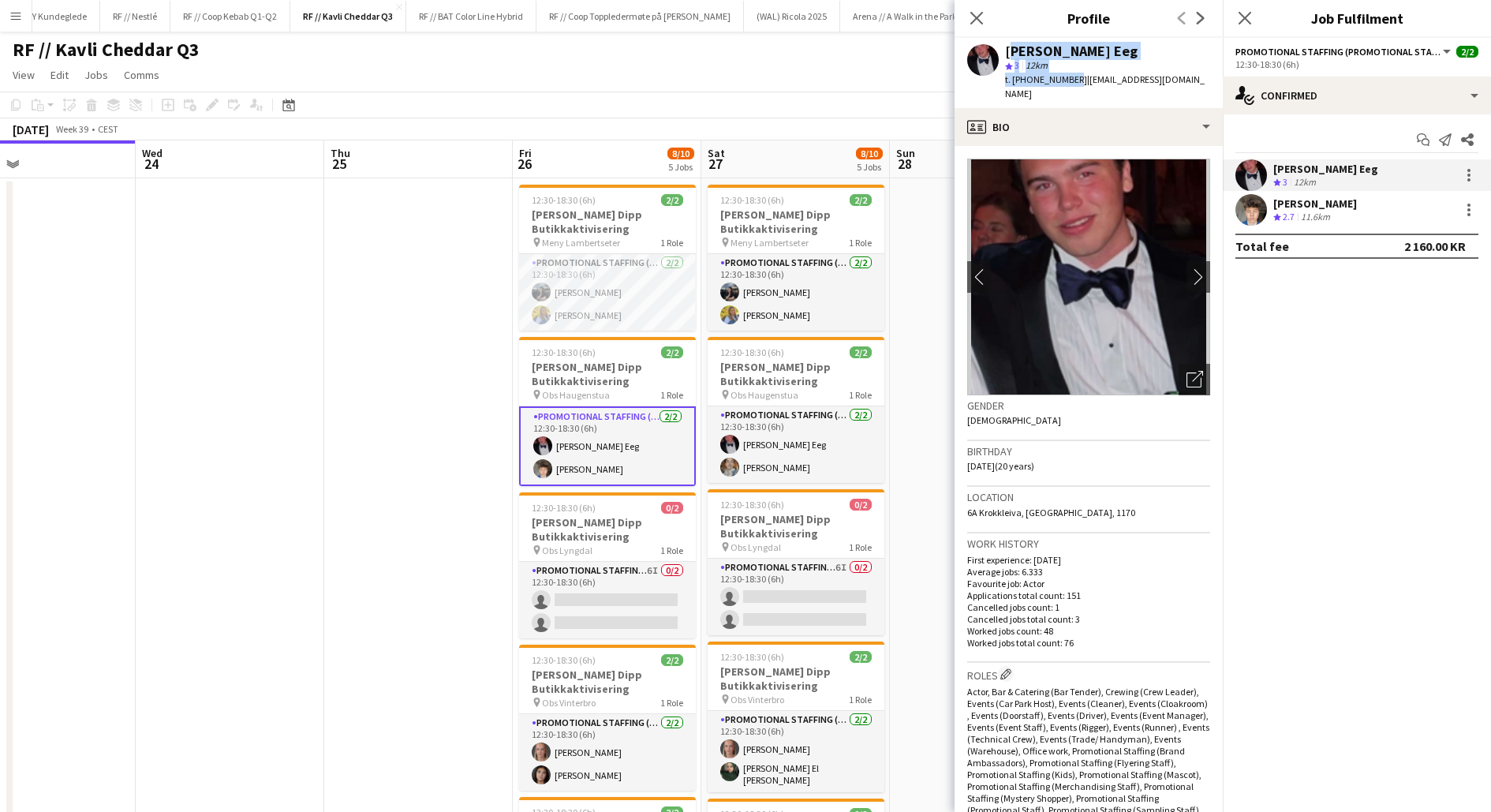
drag, startPoint x: 1066, startPoint y: 79, endPoint x: 1006, endPoint y: 51, distance: 66.2
click at [1006, 51] on div "[PERSON_NAME] Eeg star 3 12km t. [PHONE_NUMBER] | [EMAIL_ADDRESS][DOMAIN_NAME]" at bounding box center [1108, 73] width 205 height 58
copy div "[PERSON_NAME] Eeg star 3 12km t. [PHONE_NUMBER]"
click at [1256, 212] on app-user-avatar at bounding box center [1251, 209] width 31 height 31
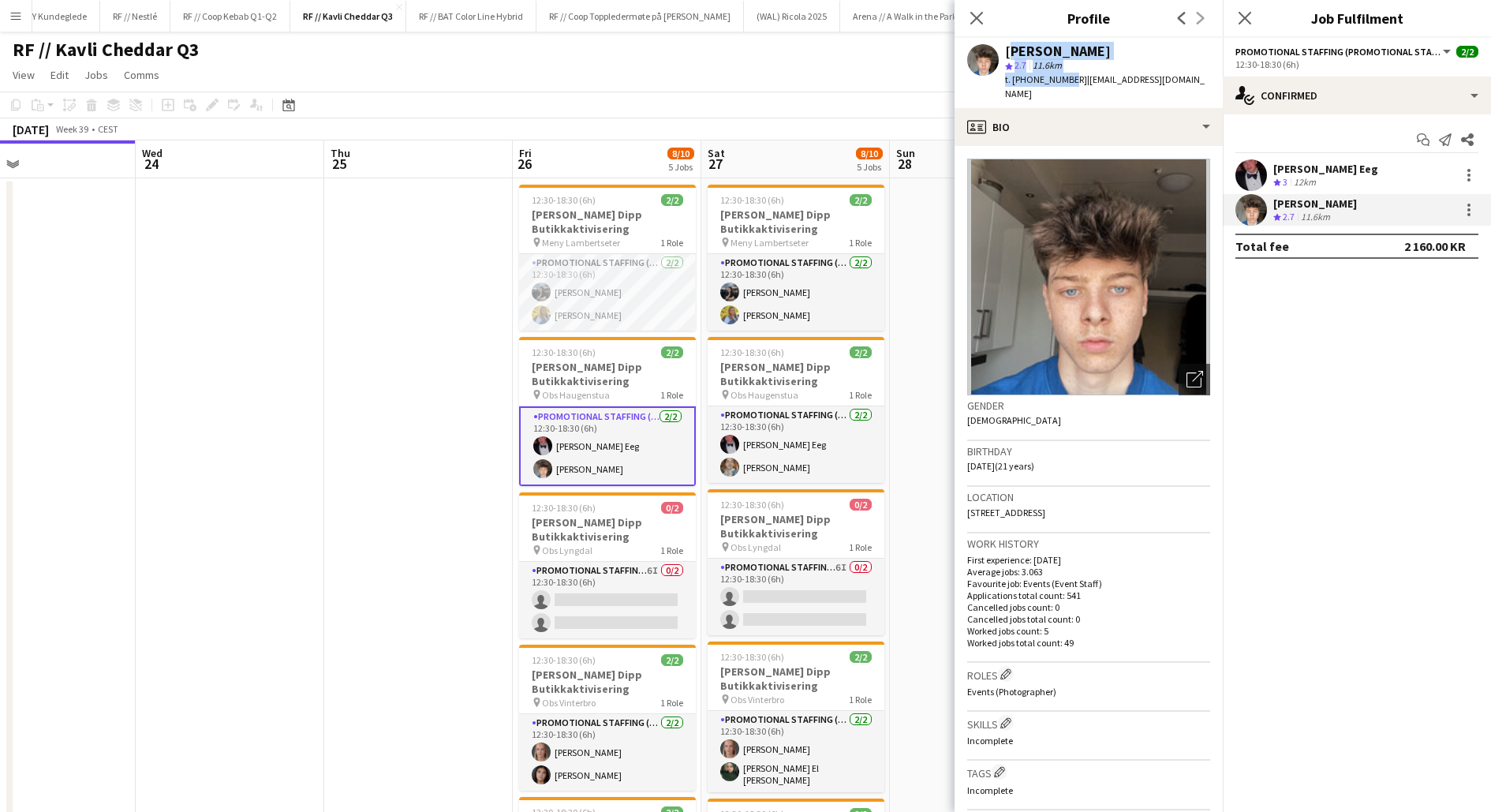
drag, startPoint x: 1064, startPoint y: 79, endPoint x: 1007, endPoint y: 51, distance: 63.5
click at [1007, 51] on div "[PERSON_NAME] star 2.7 11.6km t. [PHONE_NUMBER] | [EMAIL_ADDRESS][DOMAIN_NAME]" at bounding box center [1108, 73] width 205 height 58
click at [776, 461] on app-card-role "Promotional Staffing (Promotional Staff) [DATE] 12:30-18:30 (6h) [PERSON_NAME] …" at bounding box center [796, 444] width 177 height 76
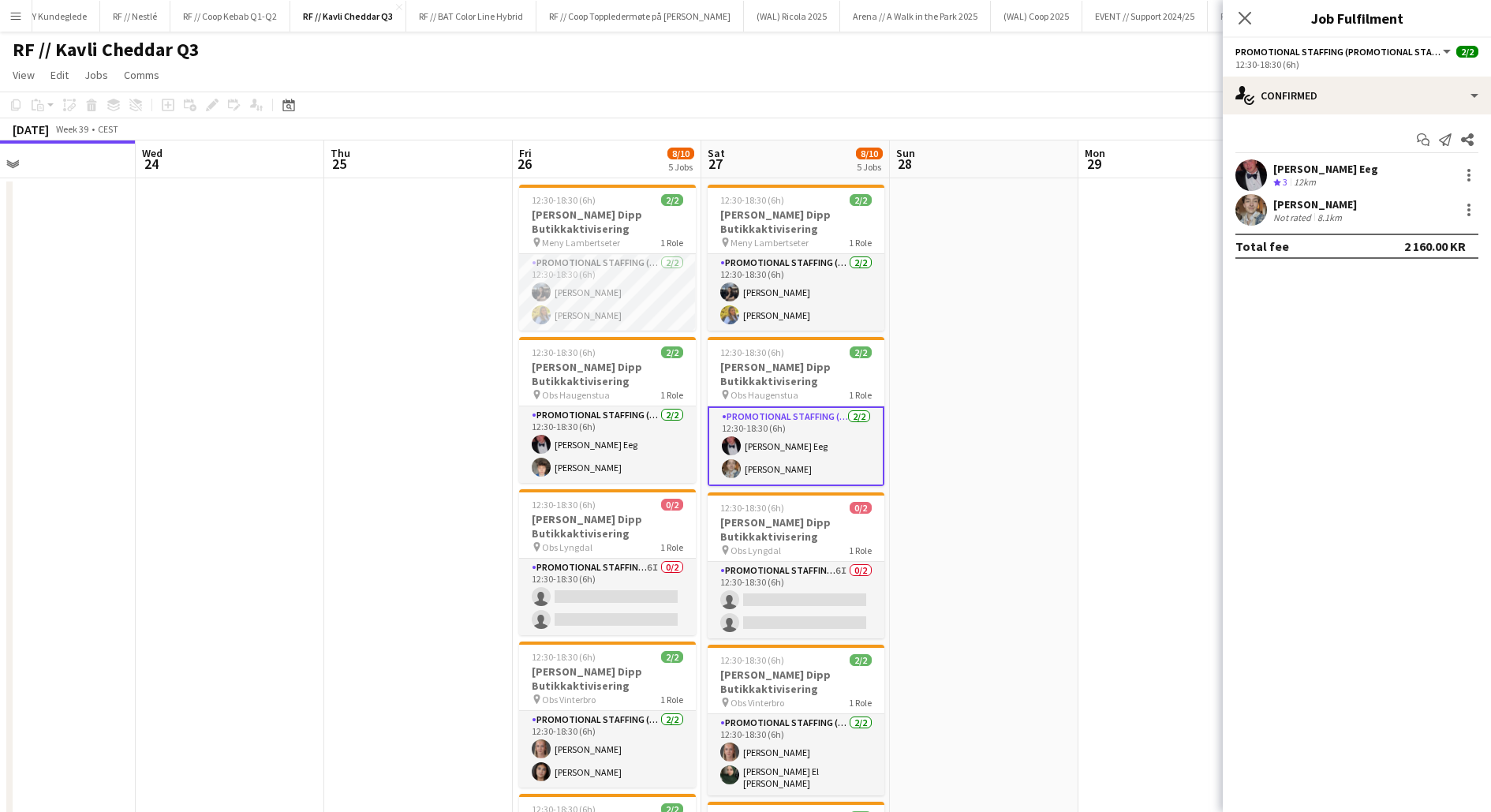
click at [952, 423] on app-date-cell at bounding box center [984, 578] width 189 height 799
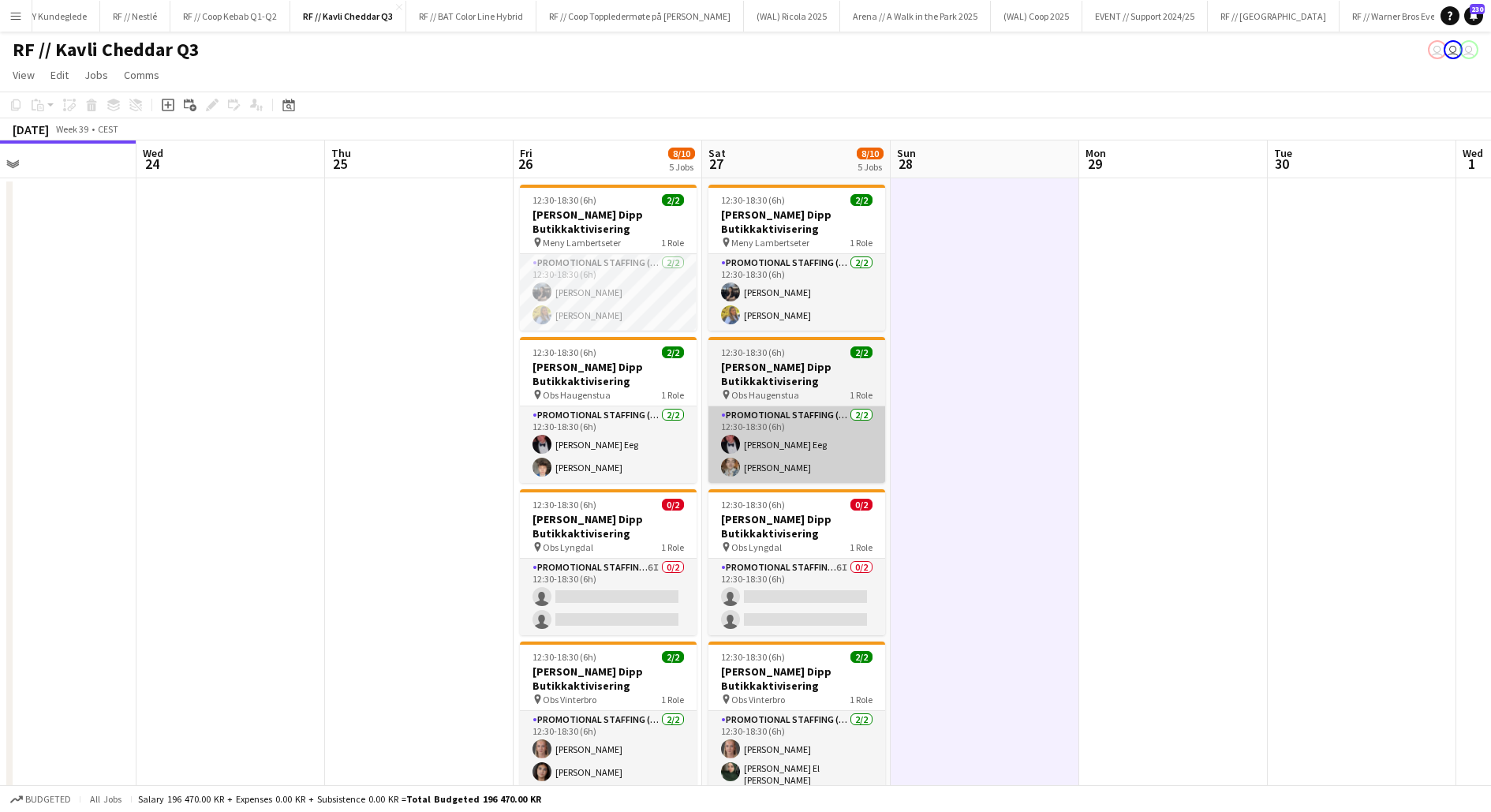
click at [781, 443] on app-card-role "Promotional Staffing (Promotional Staff) [DATE] 12:30-18:30 (6h) [PERSON_NAME] …" at bounding box center [797, 444] width 177 height 76
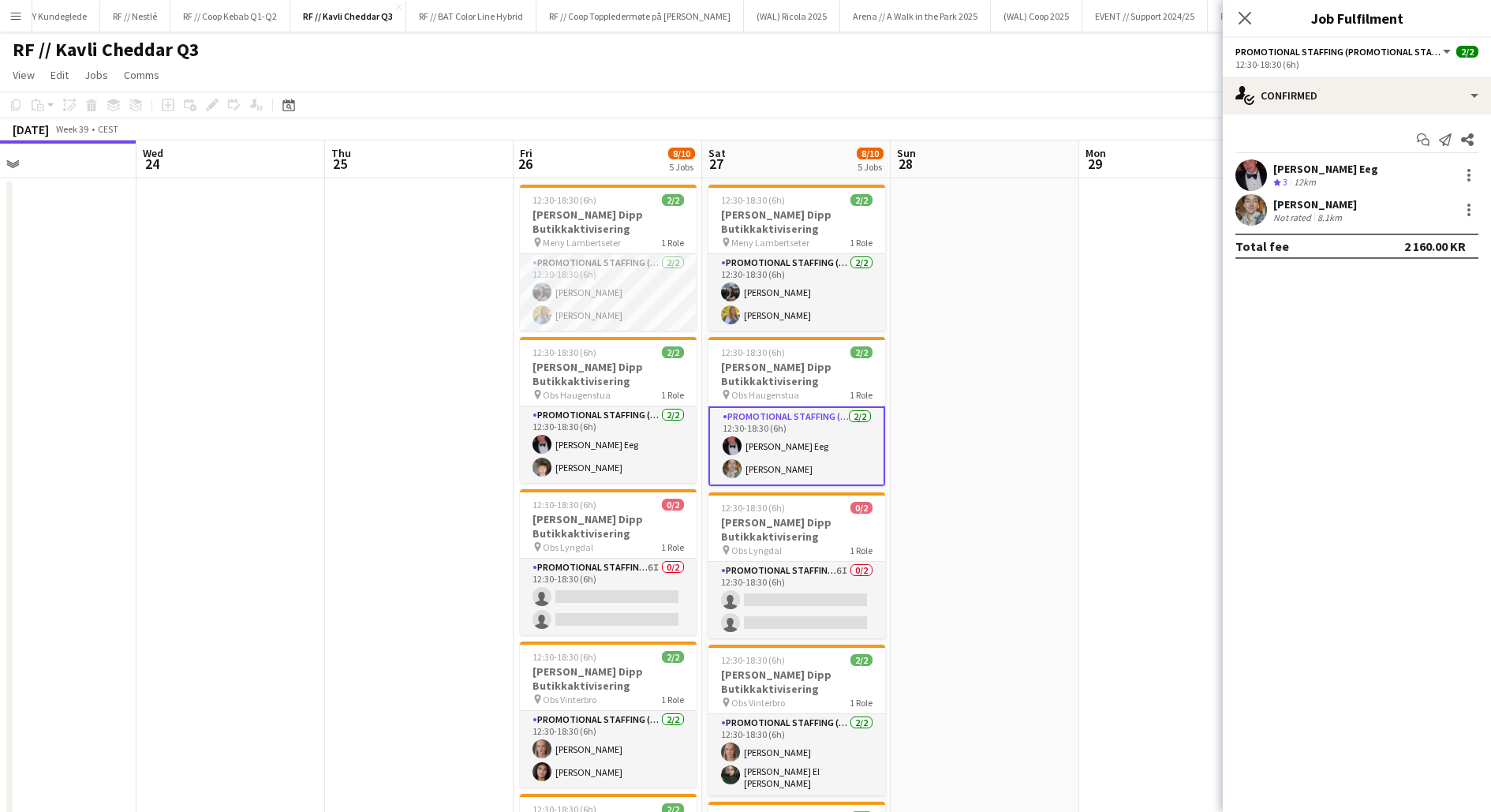
click at [1249, 213] on app-user-avatar at bounding box center [1251, 209] width 31 height 31
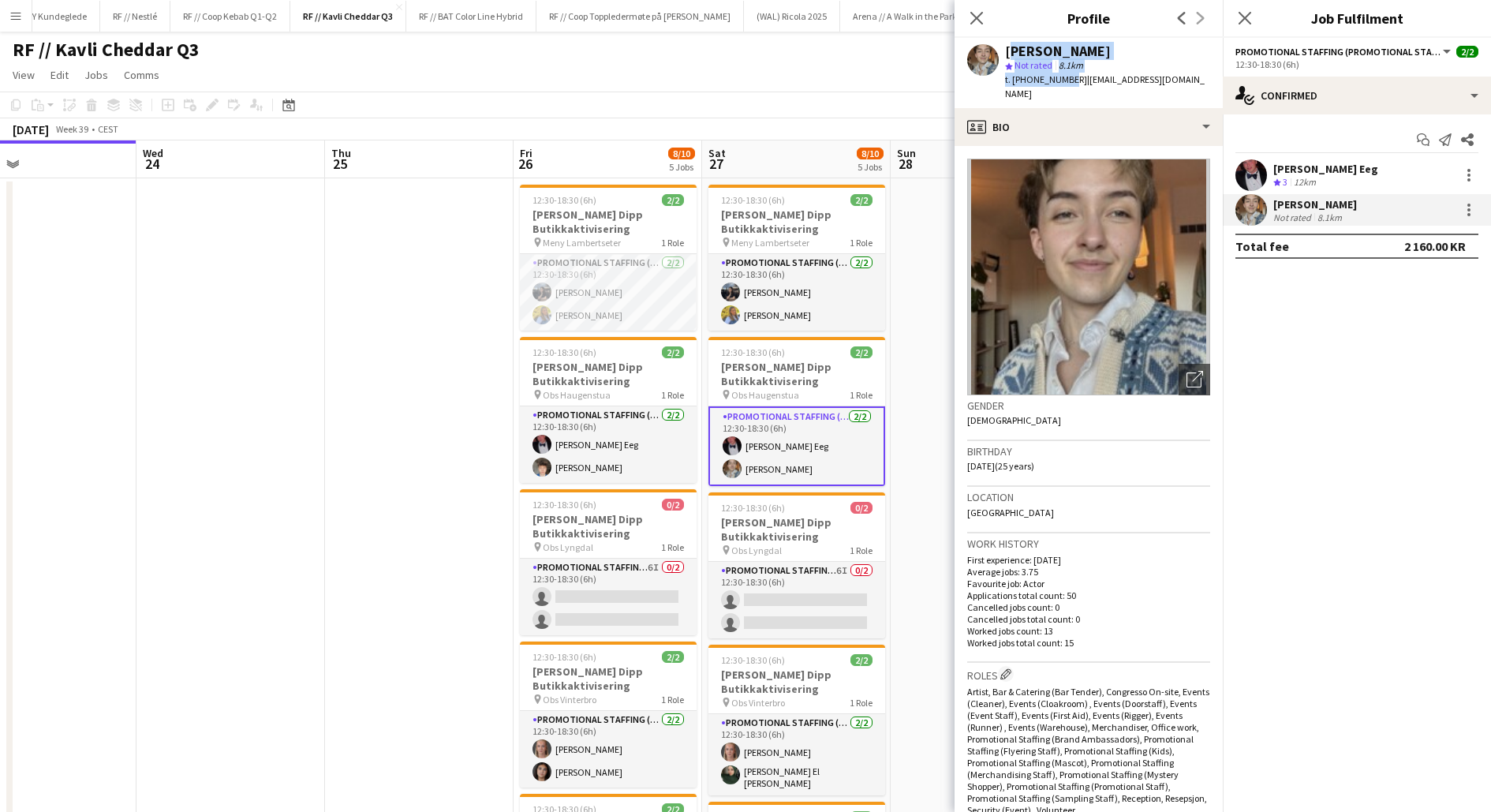
drag, startPoint x: 1063, startPoint y: 79, endPoint x: 1004, endPoint y: 52, distance: 64.9
click at [1004, 52] on div "[PERSON_NAME] star Not rated 8.1km t. [PHONE_NUMBER] | [EMAIL_ADDRESS][DOMAIN_N…" at bounding box center [1089, 73] width 268 height 71
click at [1251, 174] on app-user-avatar at bounding box center [1251, 175] width 31 height 31
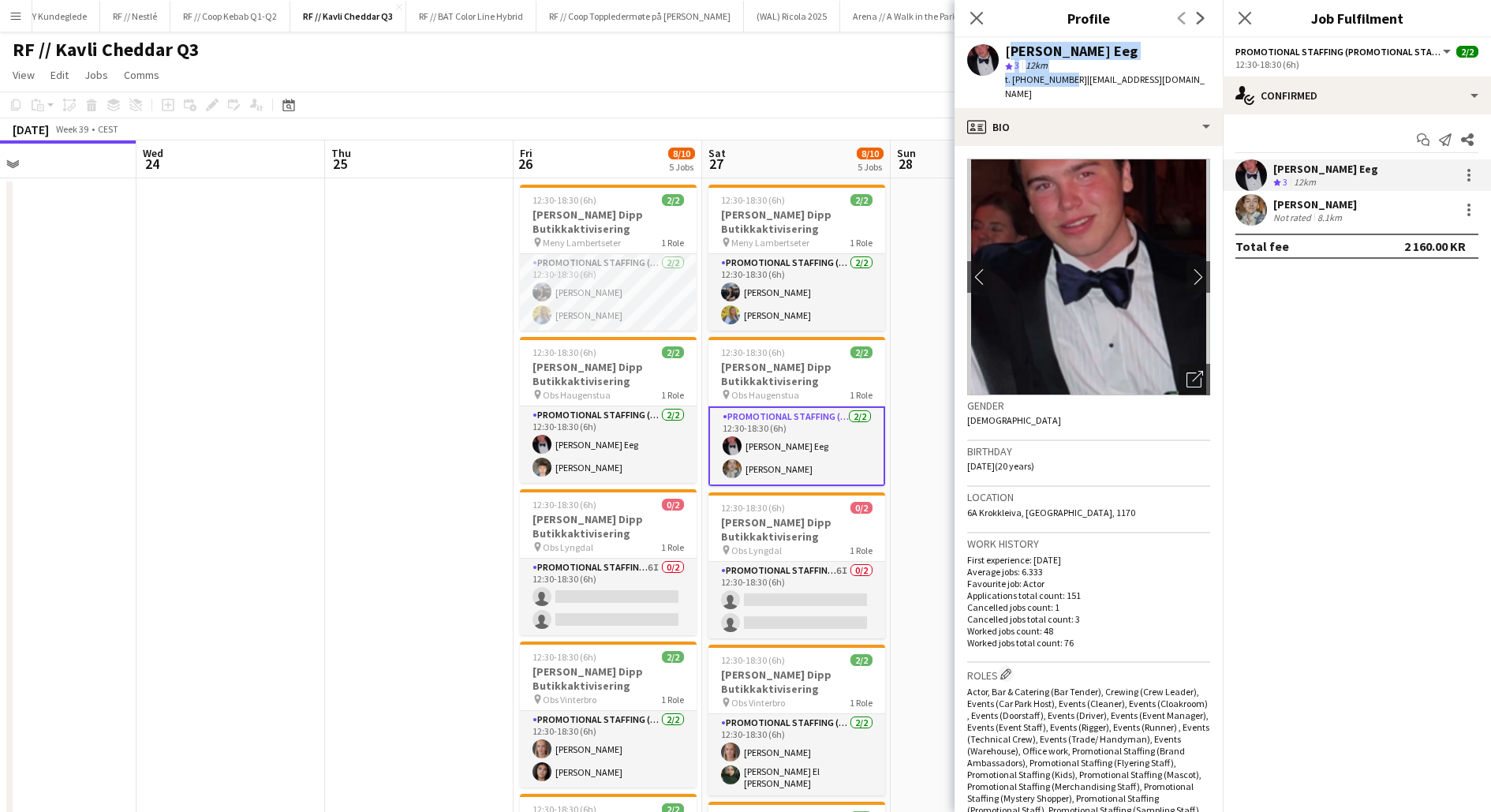
drag, startPoint x: 1063, startPoint y: 80, endPoint x: 1003, endPoint y: 53, distance: 65.8
click at [1003, 53] on div "[PERSON_NAME] Eeg star 3 12km t. [PHONE_NUMBER] | [EMAIL_ADDRESS][DOMAIN_NAME]" at bounding box center [1089, 73] width 268 height 71
